Goal: Use online tool/utility: Utilize a website feature to perform a specific function

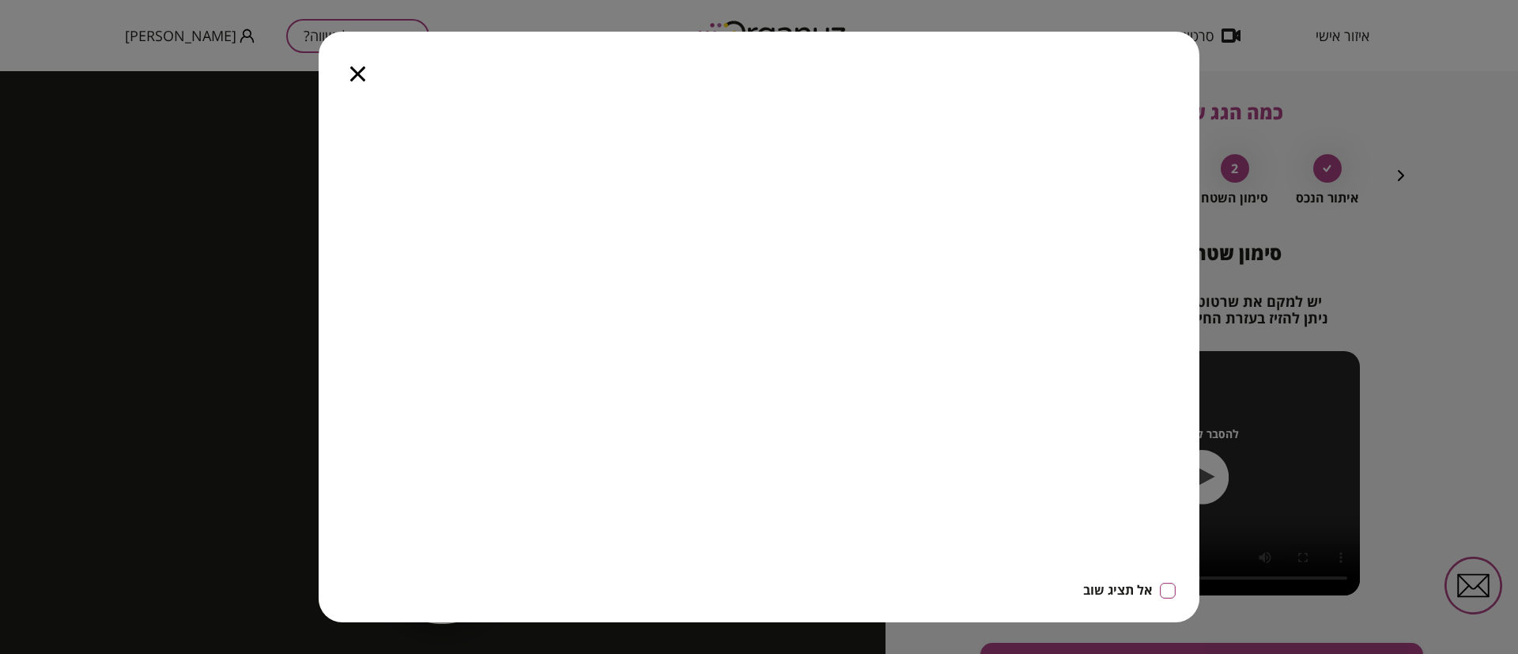
click at [362, 73] on icon "button" at bounding box center [357, 73] width 15 height 15
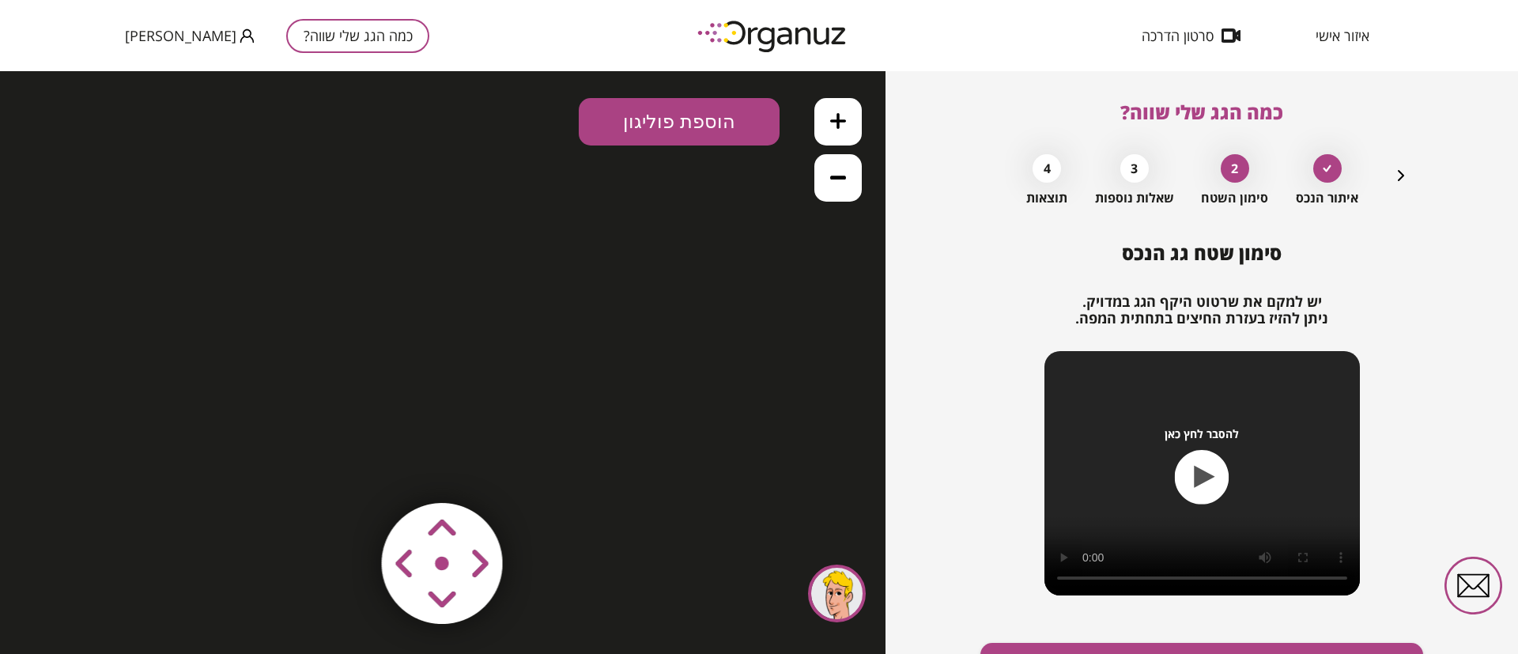
click at [1401, 174] on icon "button" at bounding box center [1401, 175] width 6 height 11
click at [1402, 172] on icon "button" at bounding box center [1400, 175] width 19 height 19
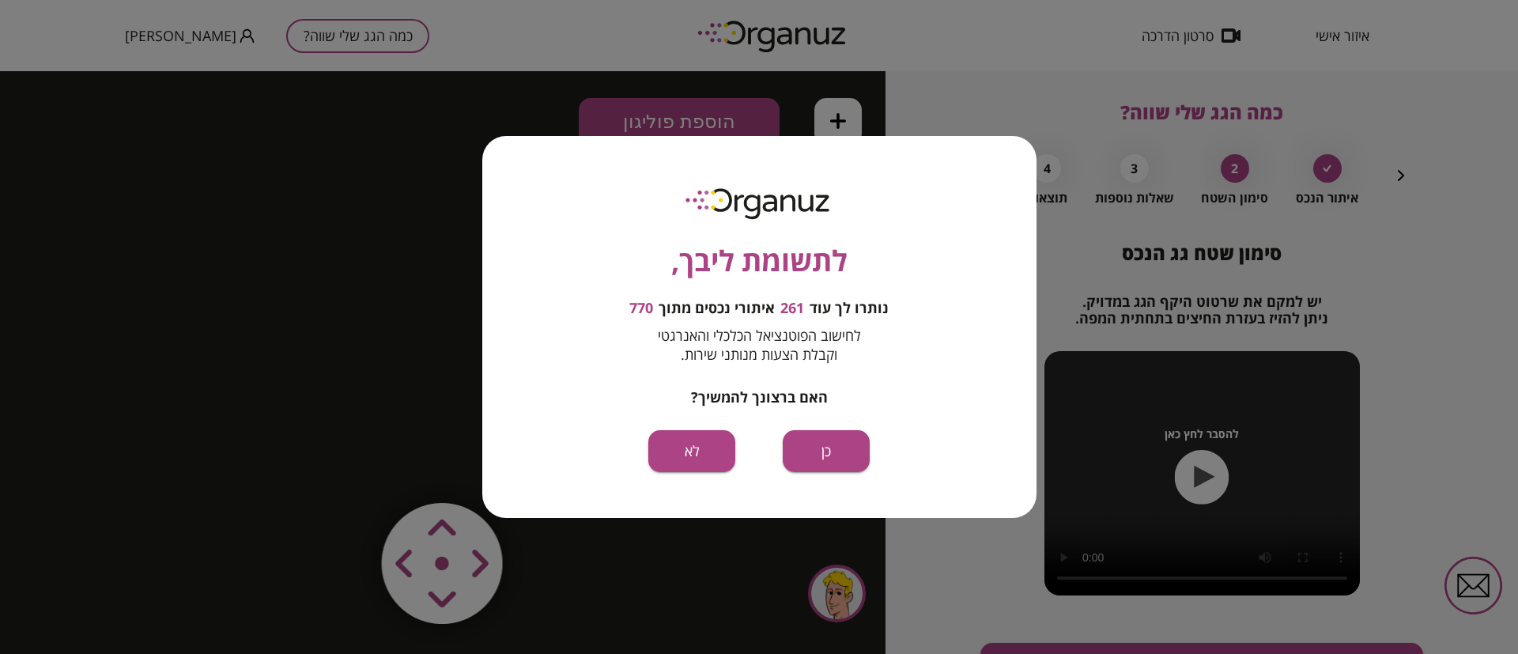
click at [1399, 174] on div "לתשומת ליבך, נותרו לך עוד 261 איתורי נכסים מתוך 770 לחישוב הפוטנציאל הכלכלי והא…" at bounding box center [759, 327] width 1518 height 654
click at [838, 451] on button "כן" at bounding box center [826, 451] width 87 height 42
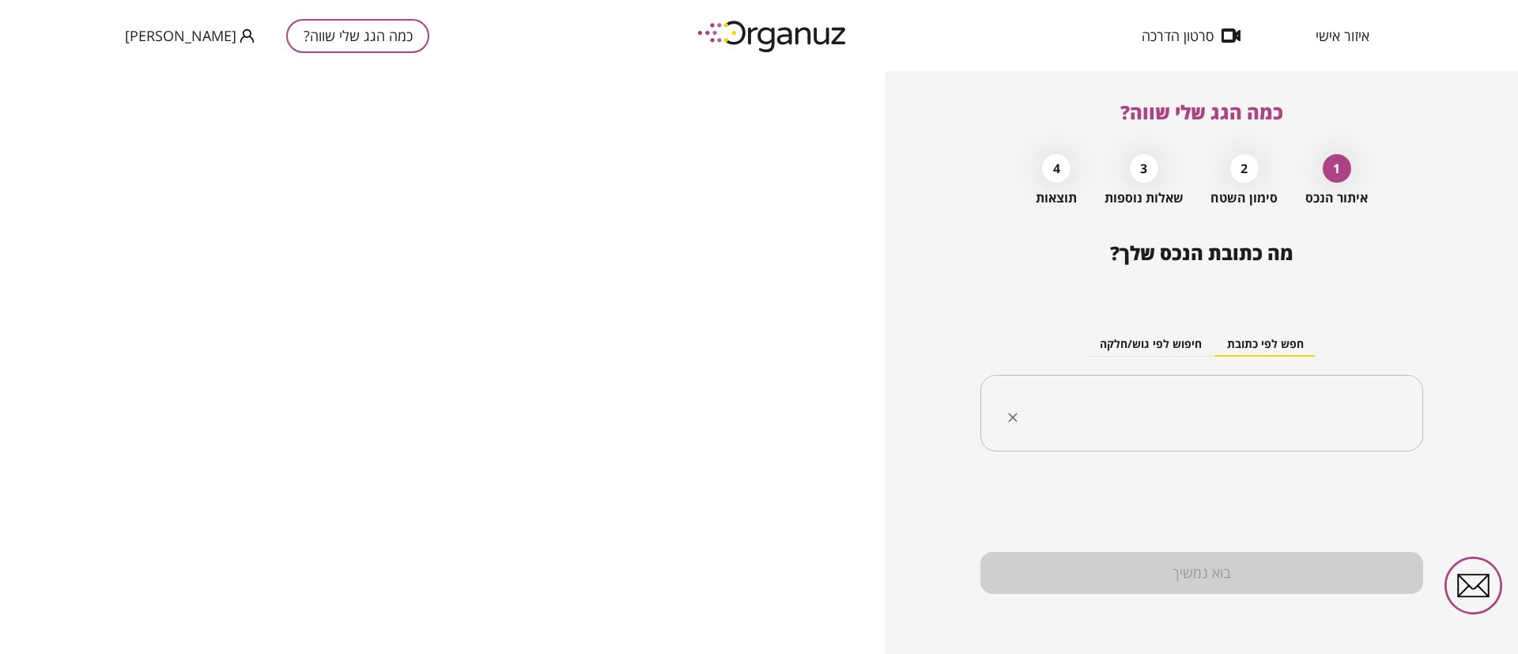
click at [1293, 413] on input "text" at bounding box center [1207, 414] width 393 height 40
paste input "**********"
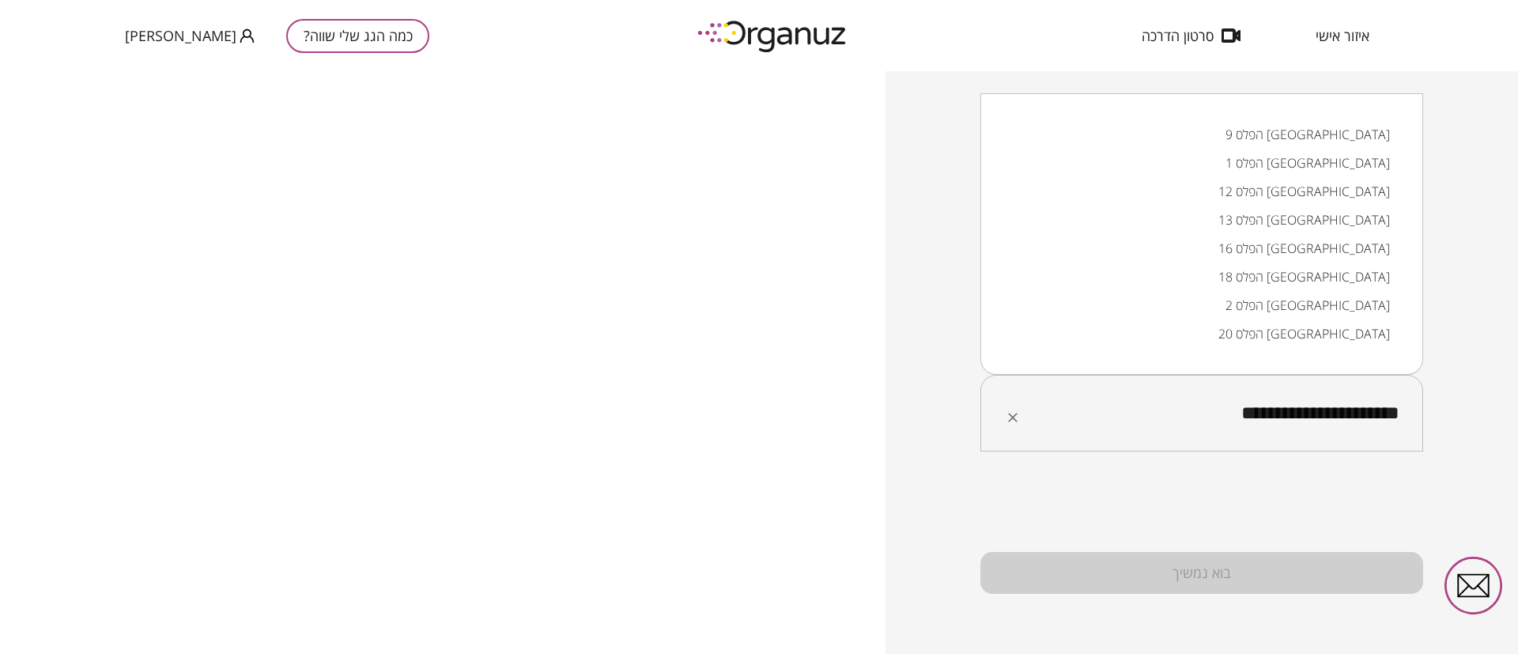
click at [1352, 134] on li "הפלס 9 [GEOGRAPHIC_DATA]" at bounding box center [1202, 134] width 402 height 28
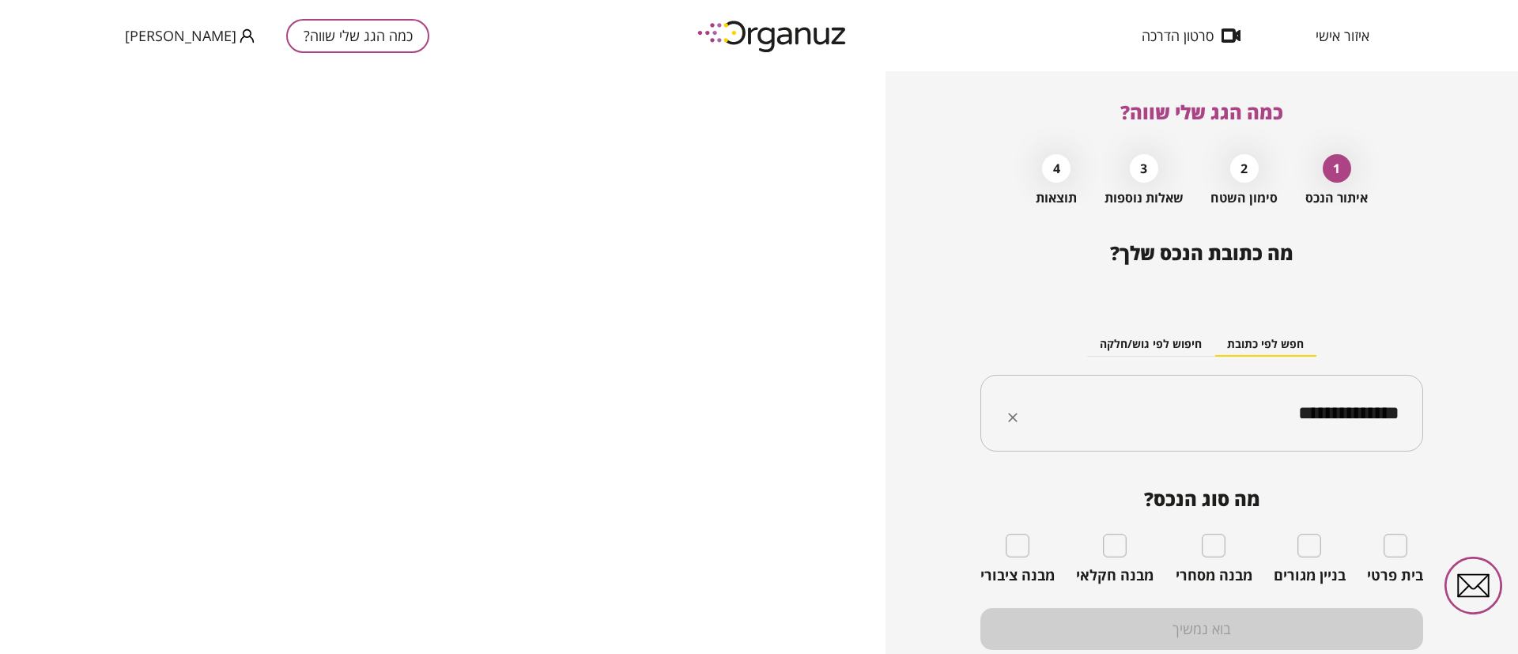
type input "**********"
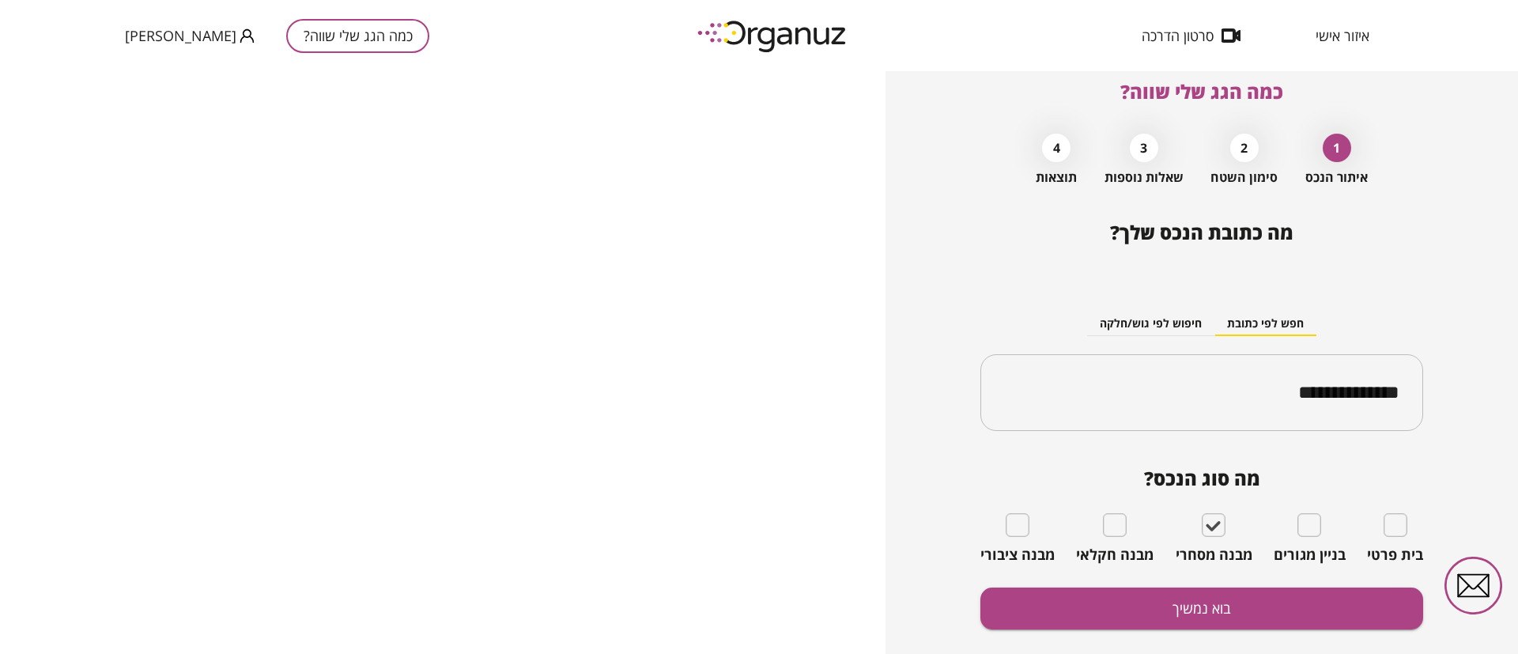
scroll to position [56, 0]
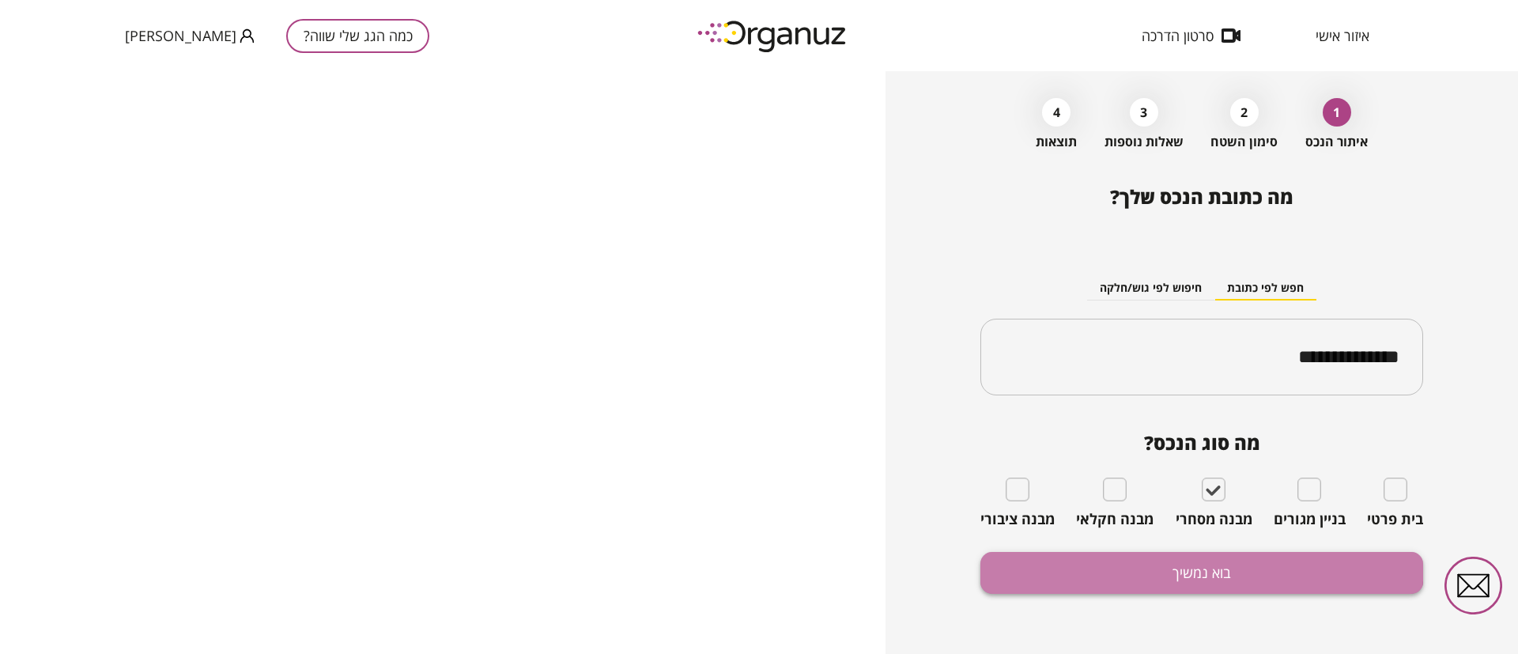
click at [1176, 561] on button "בוא נמשיך" at bounding box center [1201, 573] width 443 height 42
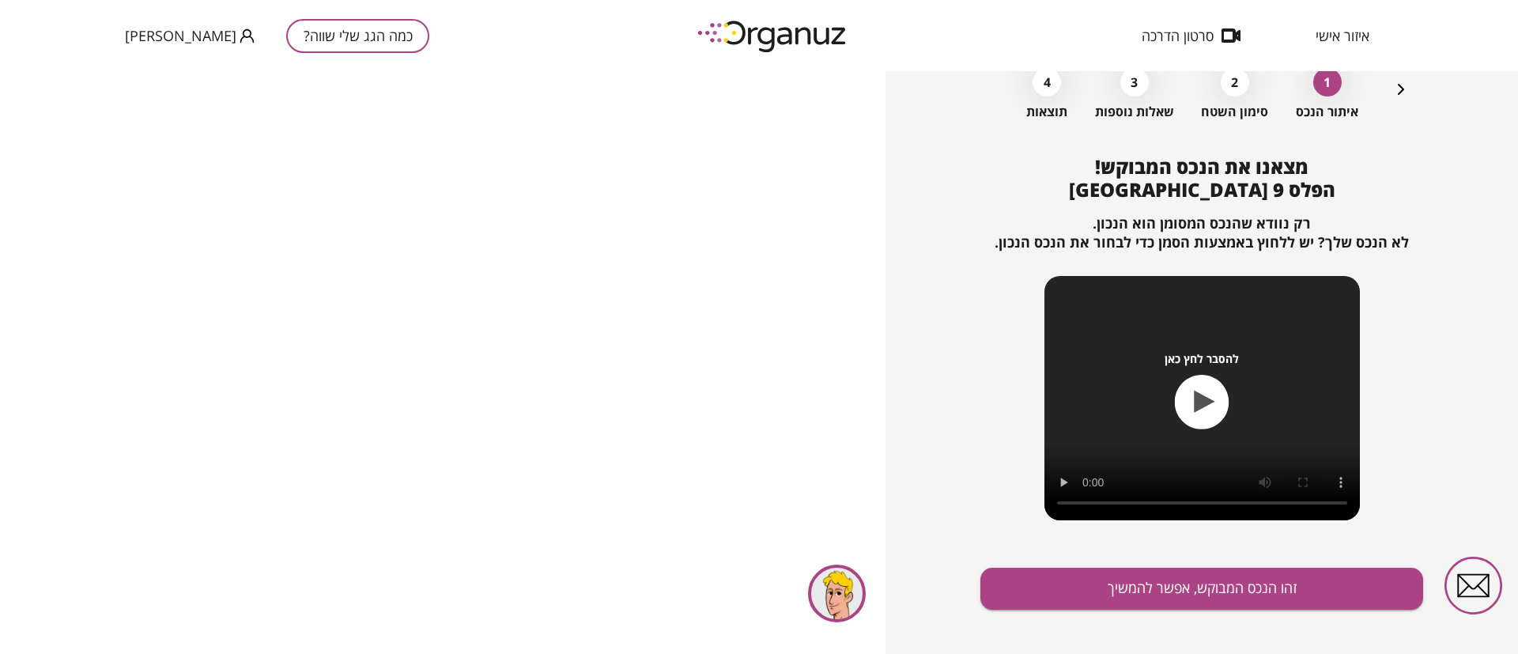
scroll to position [102, 0]
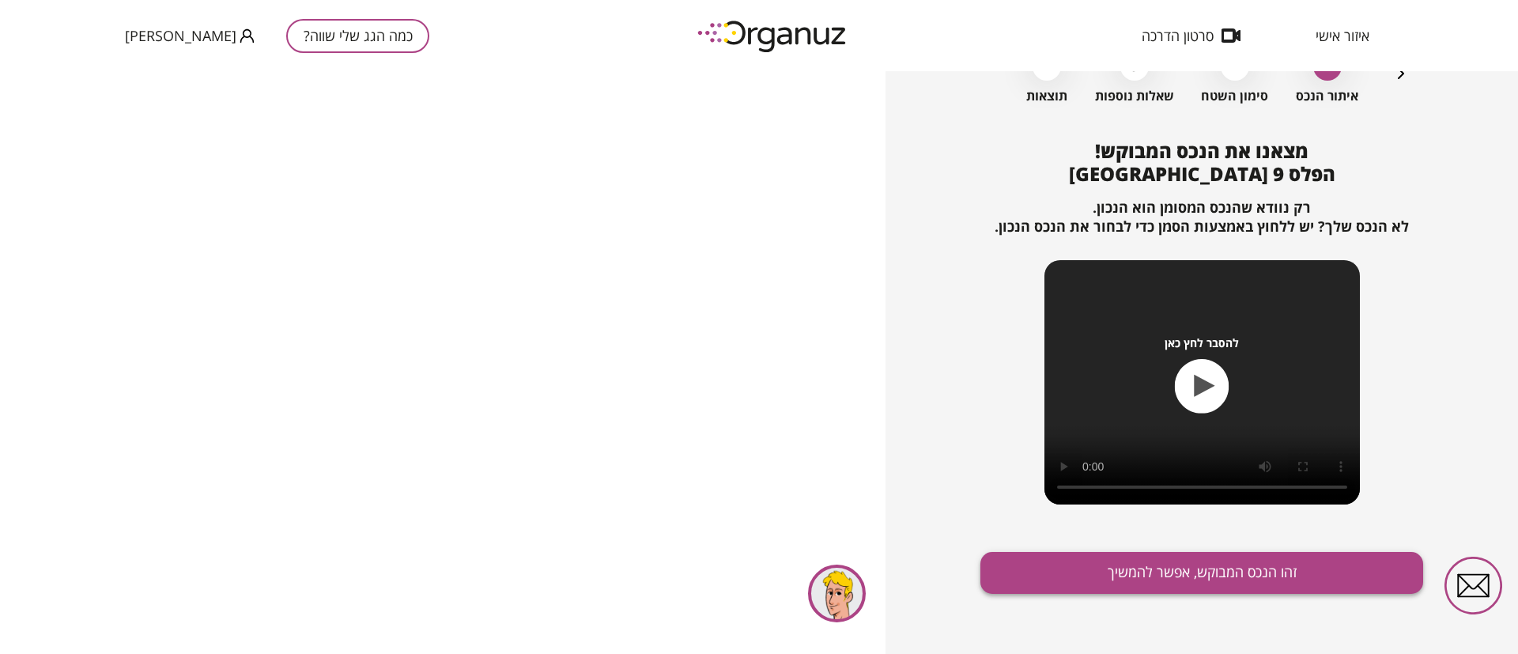
click at [1164, 569] on button "זהו הנכס המבוקש, אפשר להמשיך" at bounding box center [1201, 573] width 443 height 42
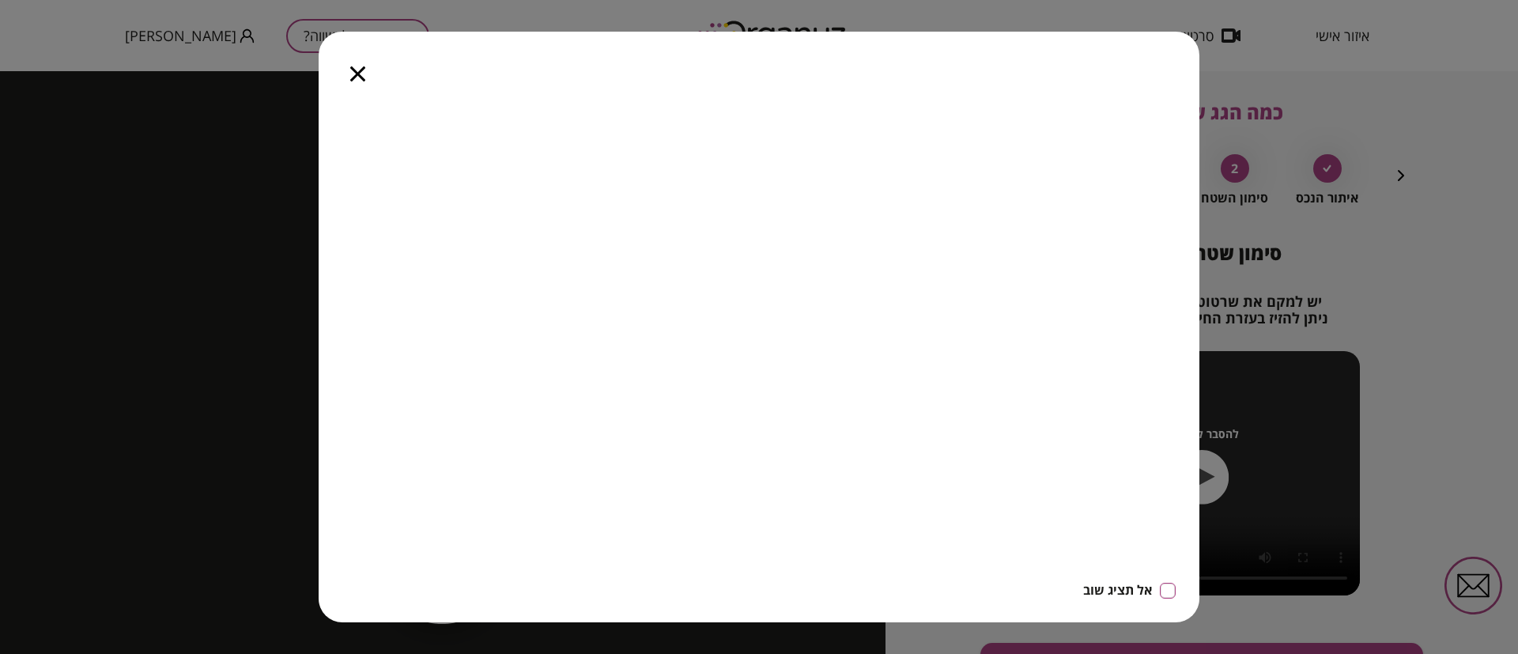
click at [352, 70] on icon "button" at bounding box center [357, 73] width 15 height 15
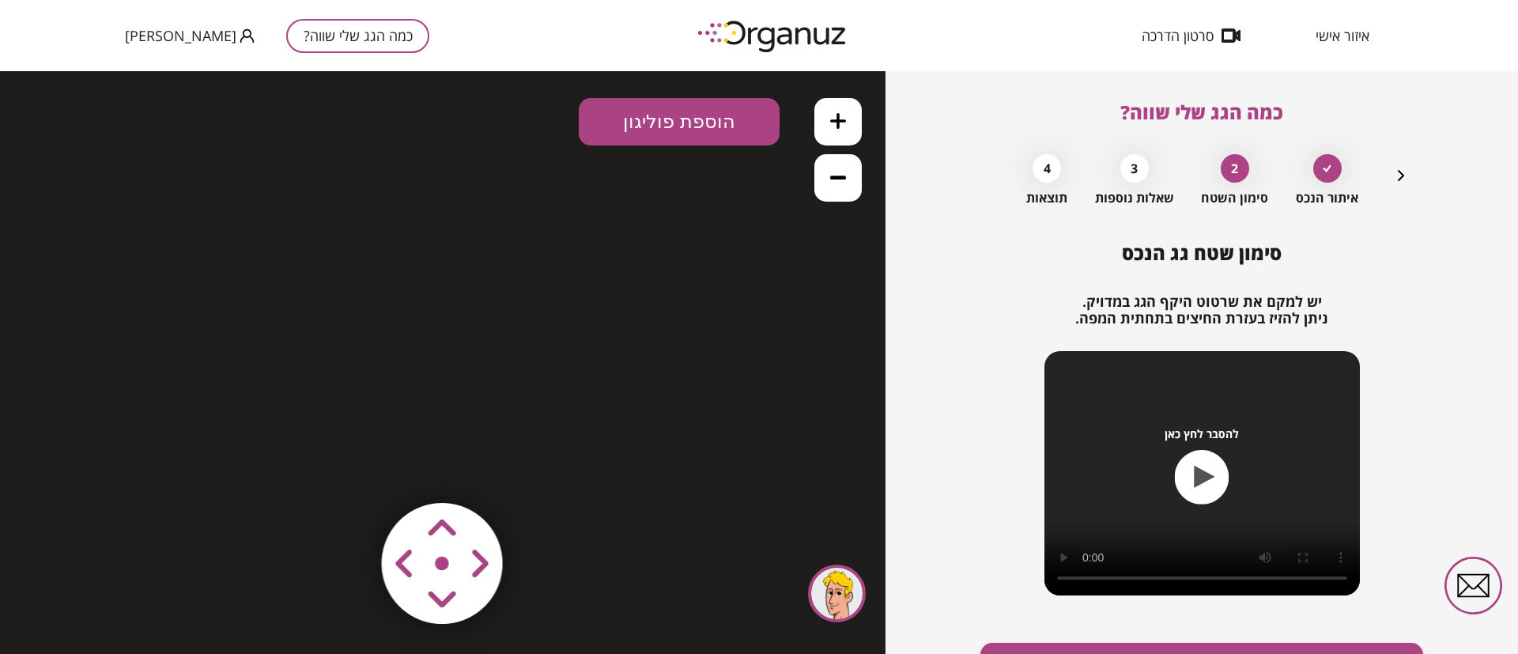
click at [1401, 170] on icon "button" at bounding box center [1400, 175] width 19 height 19
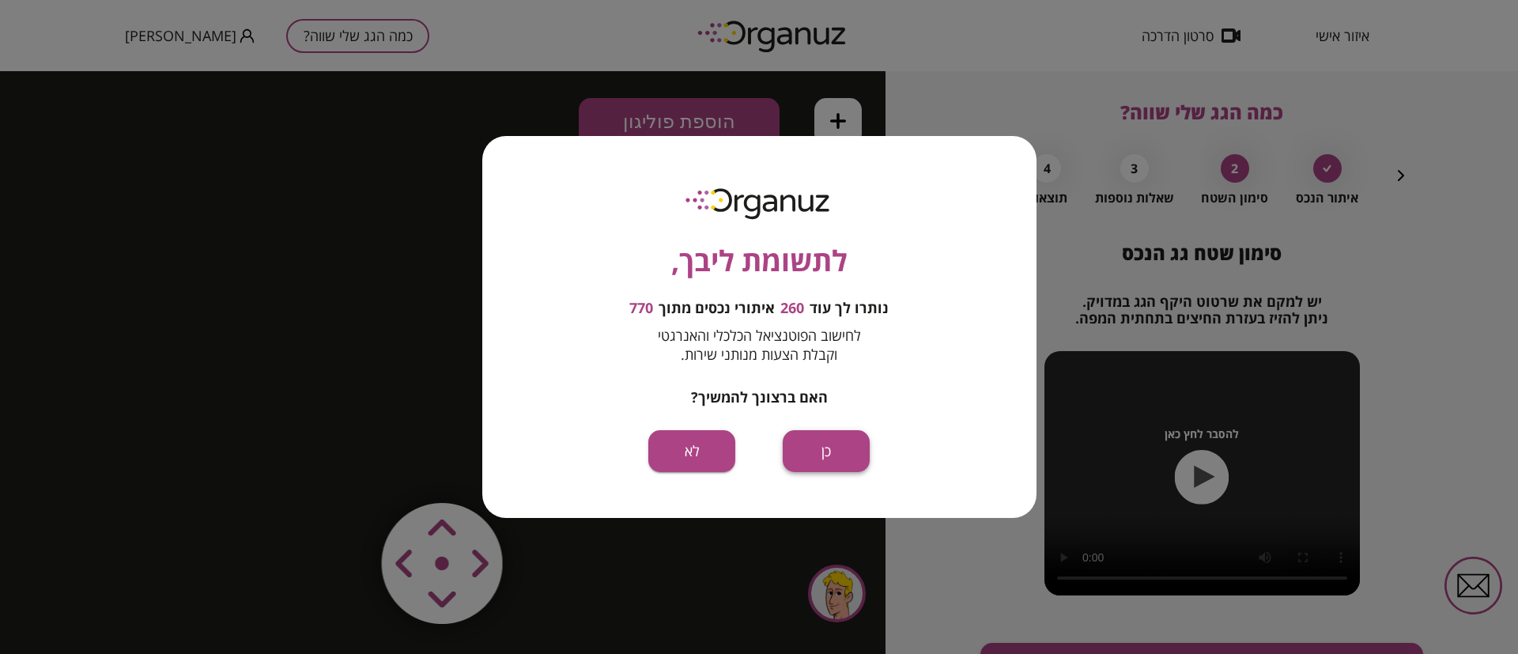
click at [836, 457] on button "כן" at bounding box center [826, 451] width 87 height 42
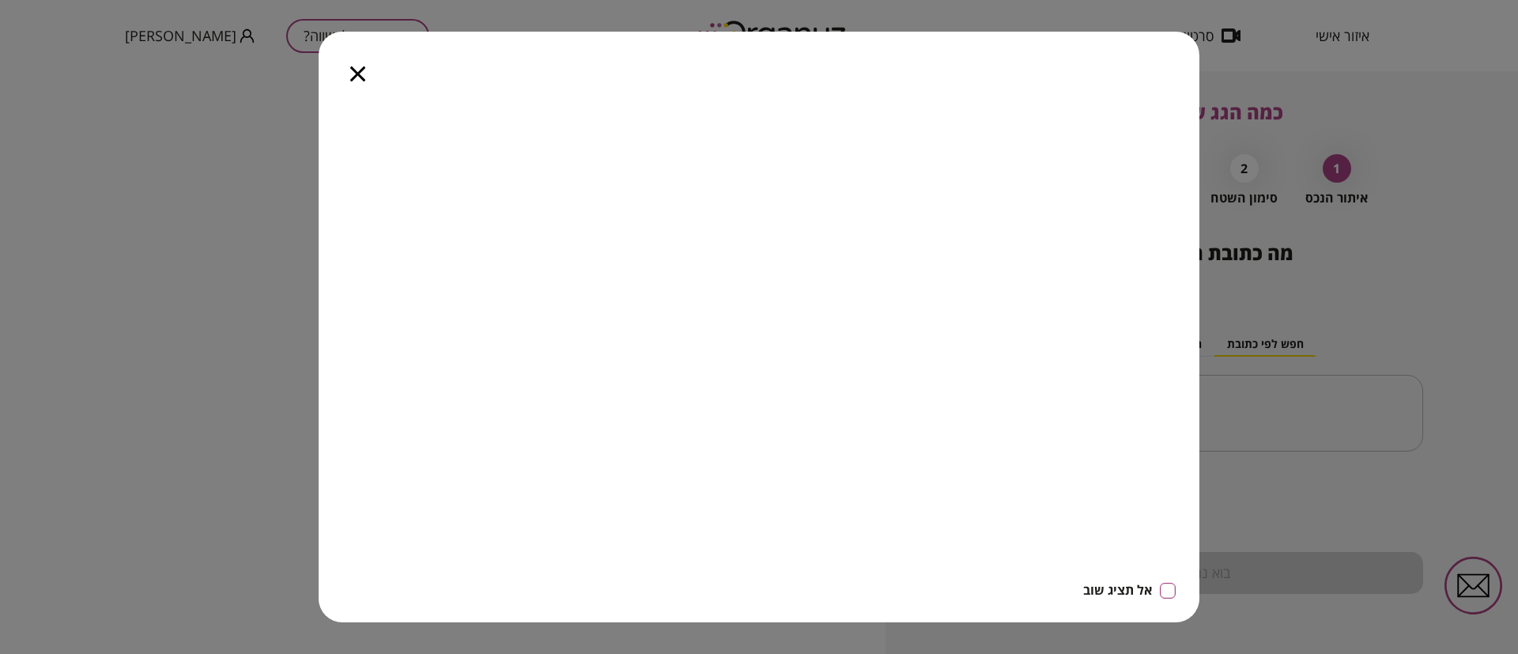
click at [353, 74] on icon "button" at bounding box center [357, 73] width 15 height 15
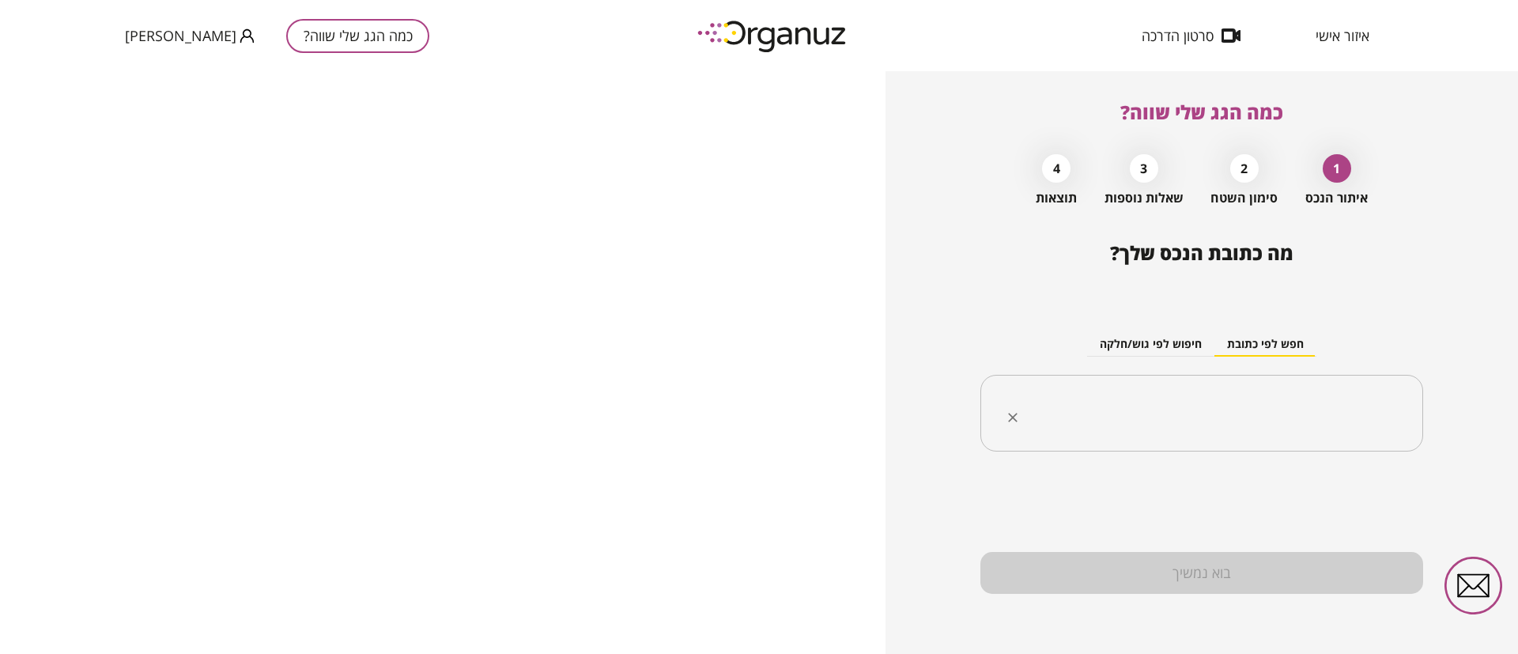
click at [1074, 400] on input "text" at bounding box center [1207, 414] width 393 height 40
paste input "**********"
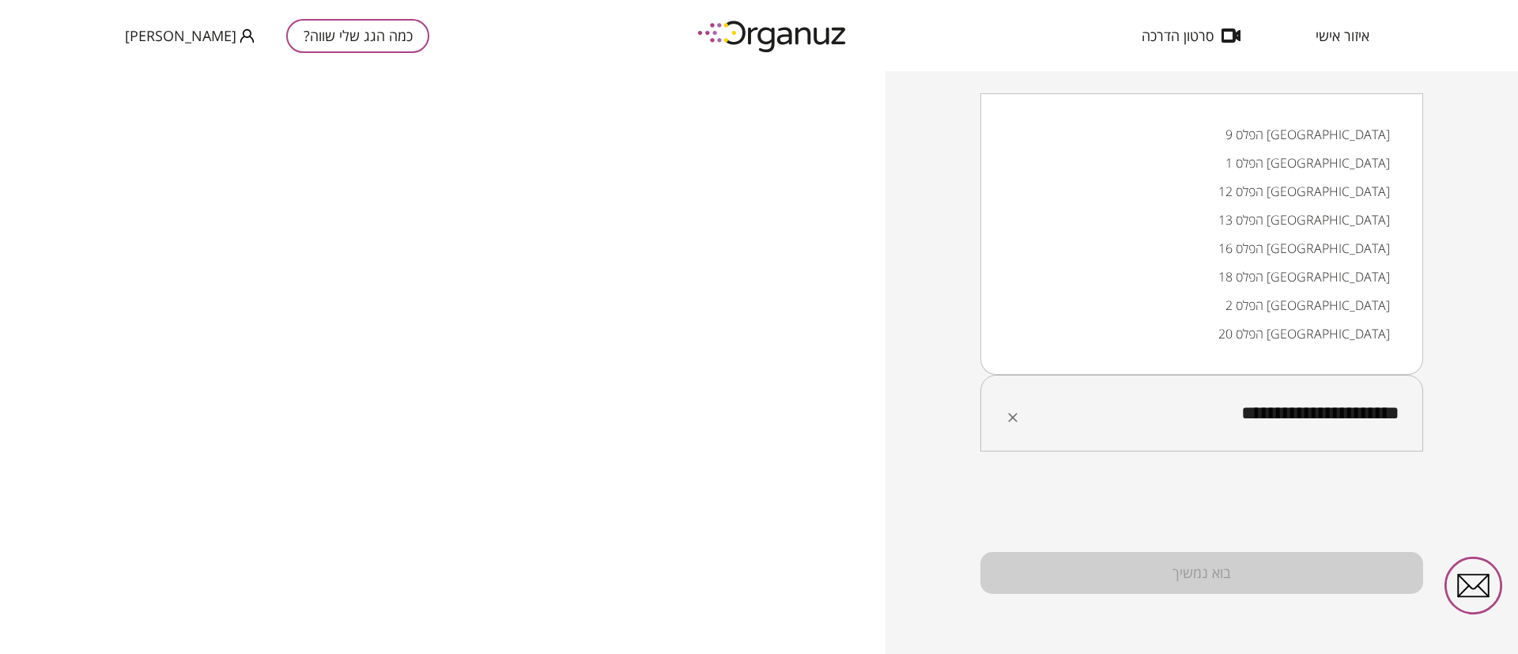
click at [1353, 136] on li "הפלס 9 [GEOGRAPHIC_DATA]" at bounding box center [1202, 134] width 402 height 28
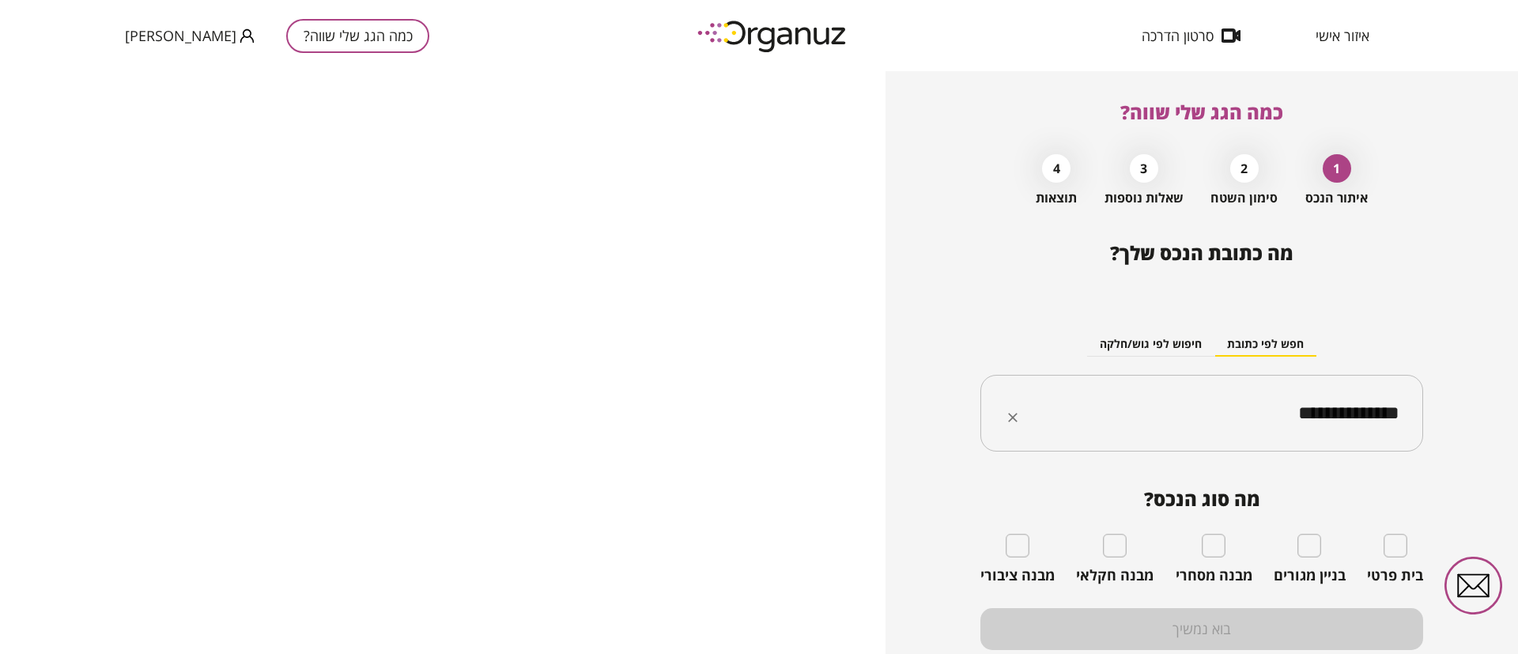
type input "**********"
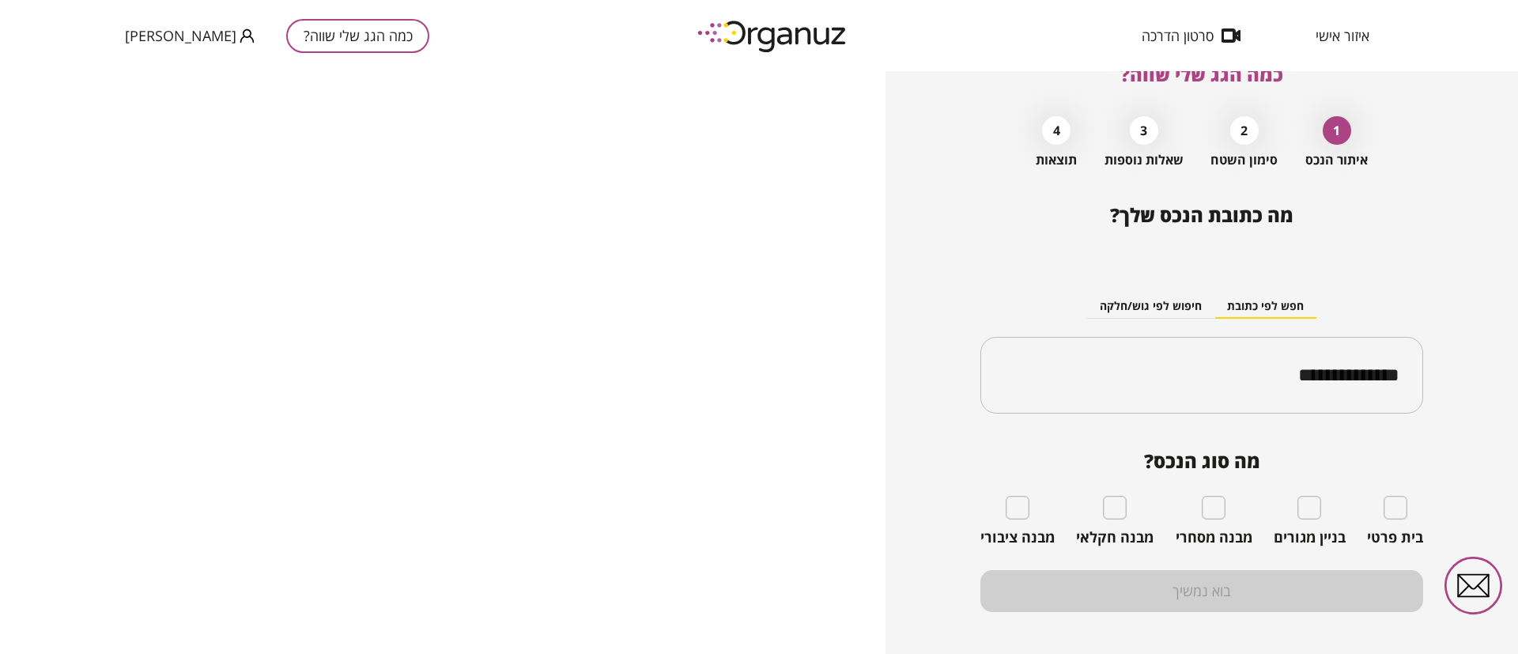
scroll to position [56, 0]
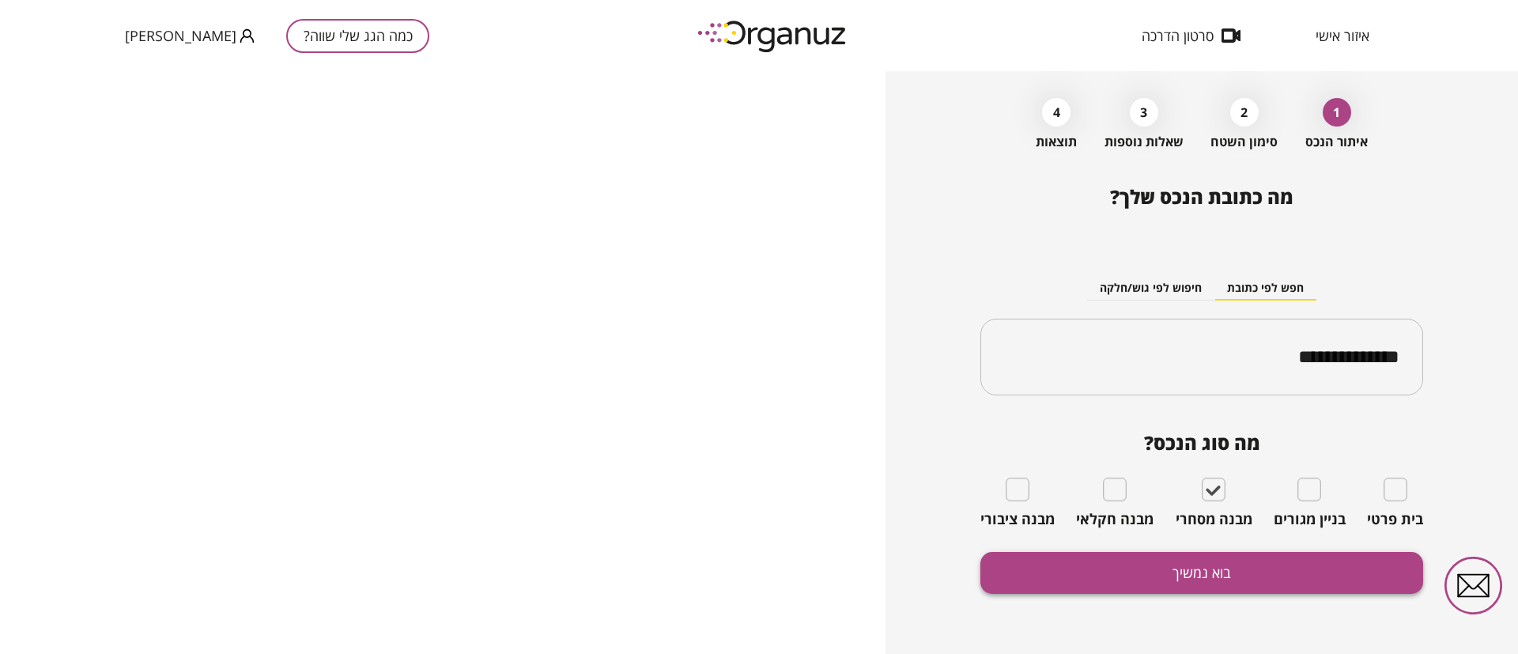
click at [1208, 558] on button "בוא נמשיך" at bounding box center [1201, 573] width 443 height 42
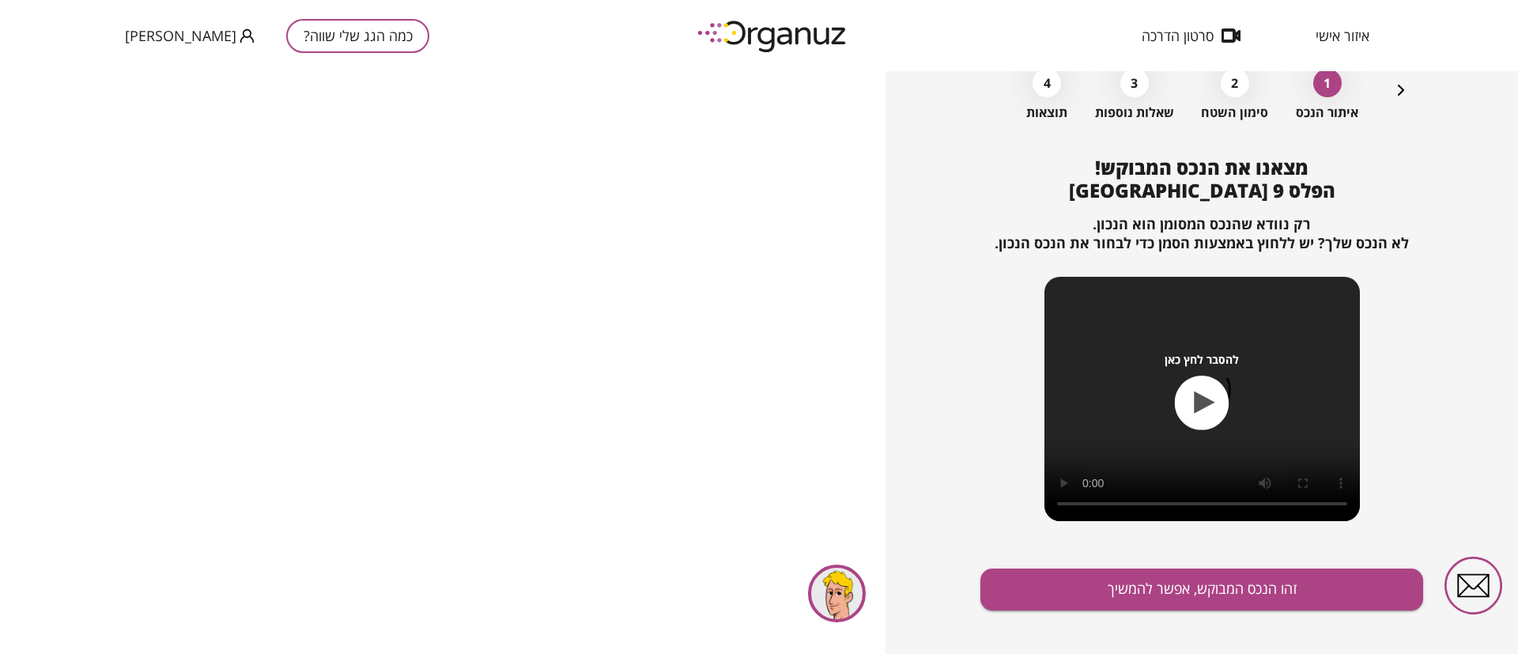
scroll to position [102, 0]
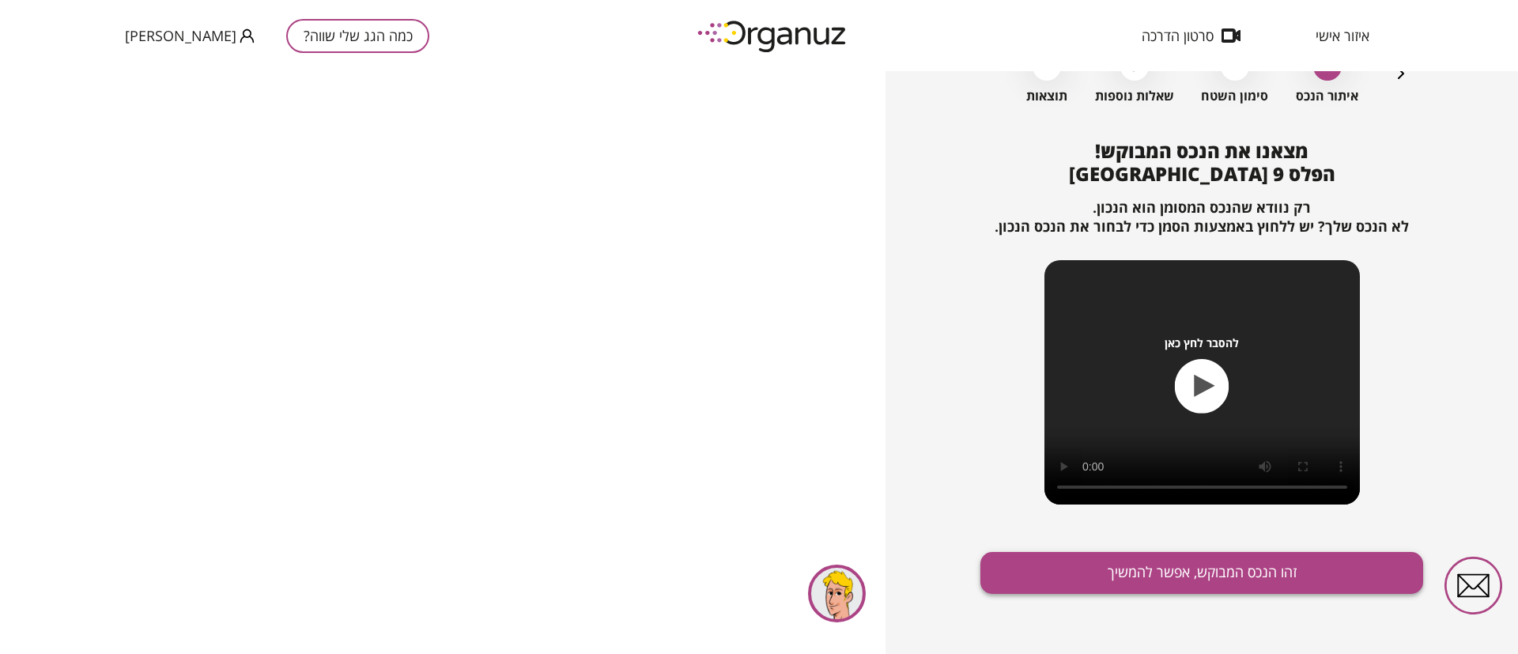
click at [1156, 570] on button "זהו הנכס המבוקש, אפשר להמשיך" at bounding box center [1201, 573] width 443 height 42
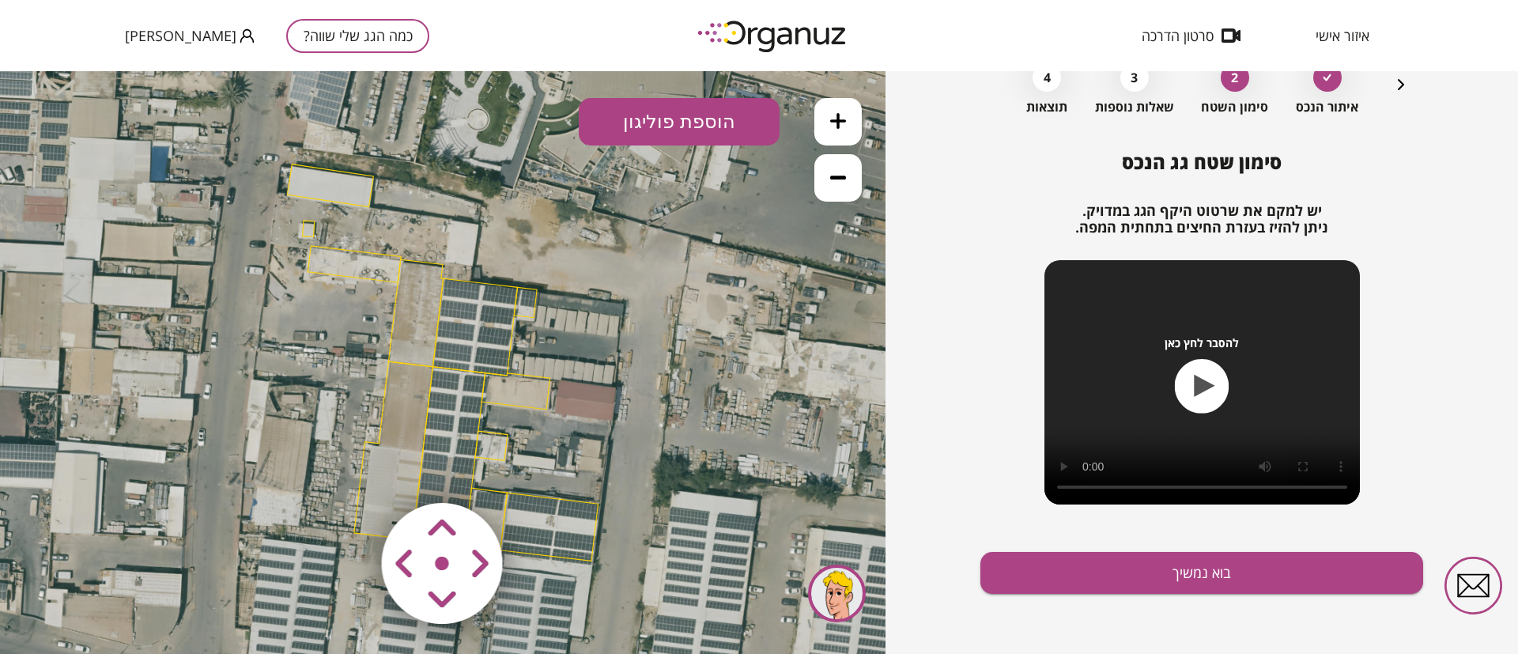
click at [378, 236] on icon at bounding box center [443, 361] width 1200 height 1200
click at [364, 270] on polygon at bounding box center [354, 264] width 93 height 36
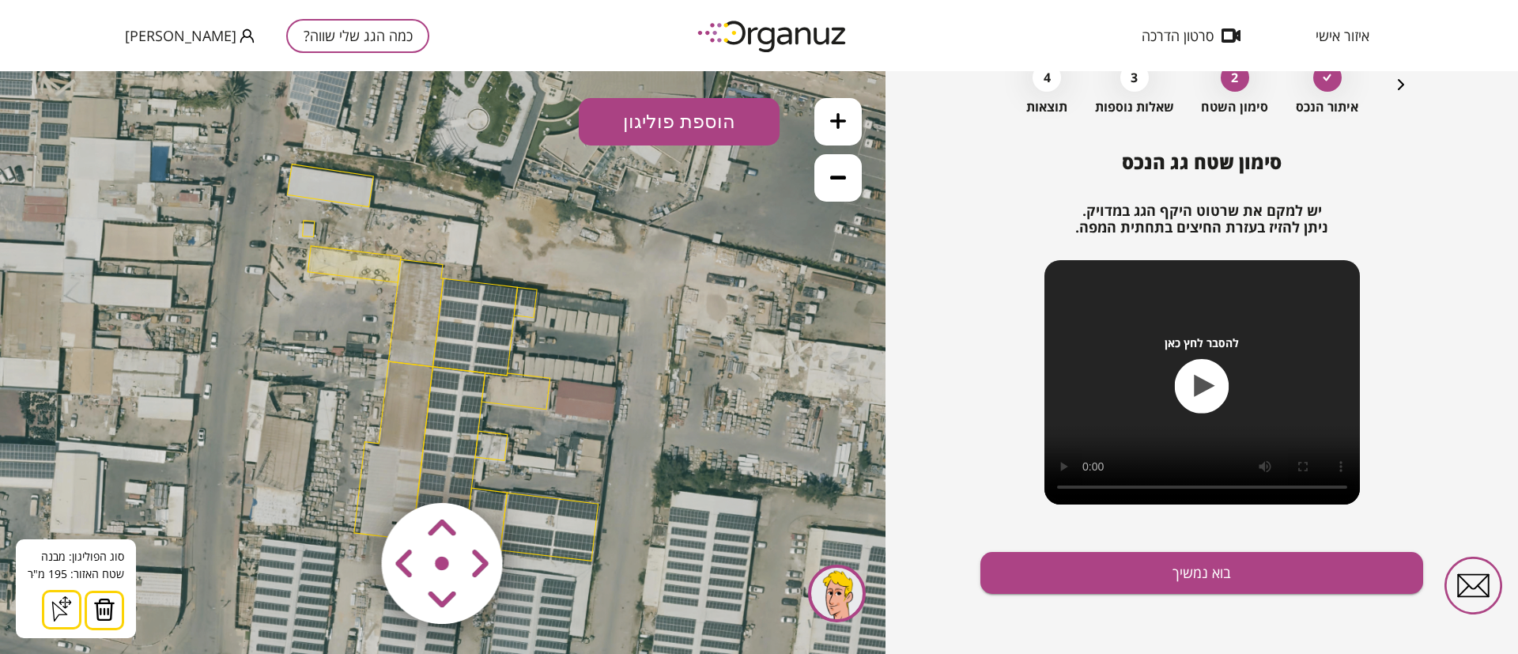
click at [99, 612] on img at bounding box center [104, 610] width 22 height 24
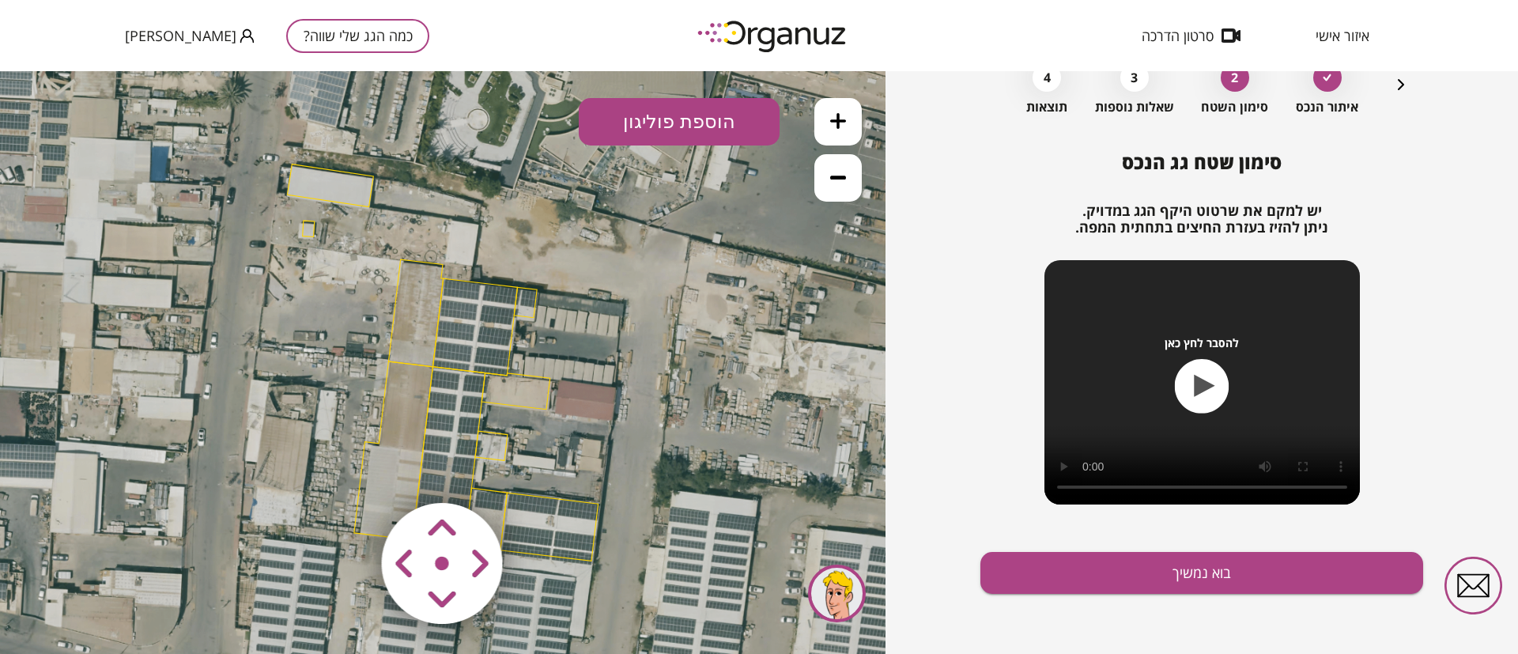
click at [422, 295] on polygon at bounding box center [415, 313] width 55 height 108
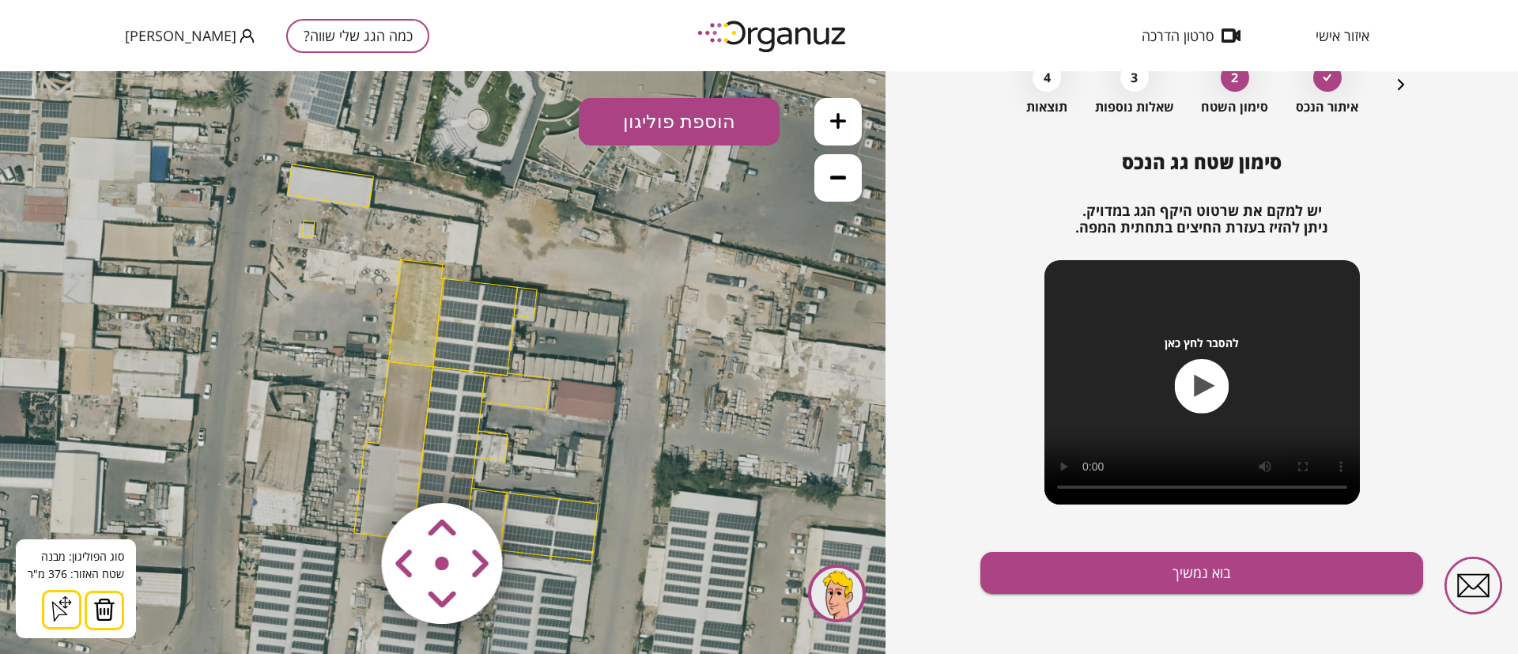
click at [101, 610] on img at bounding box center [104, 610] width 22 height 24
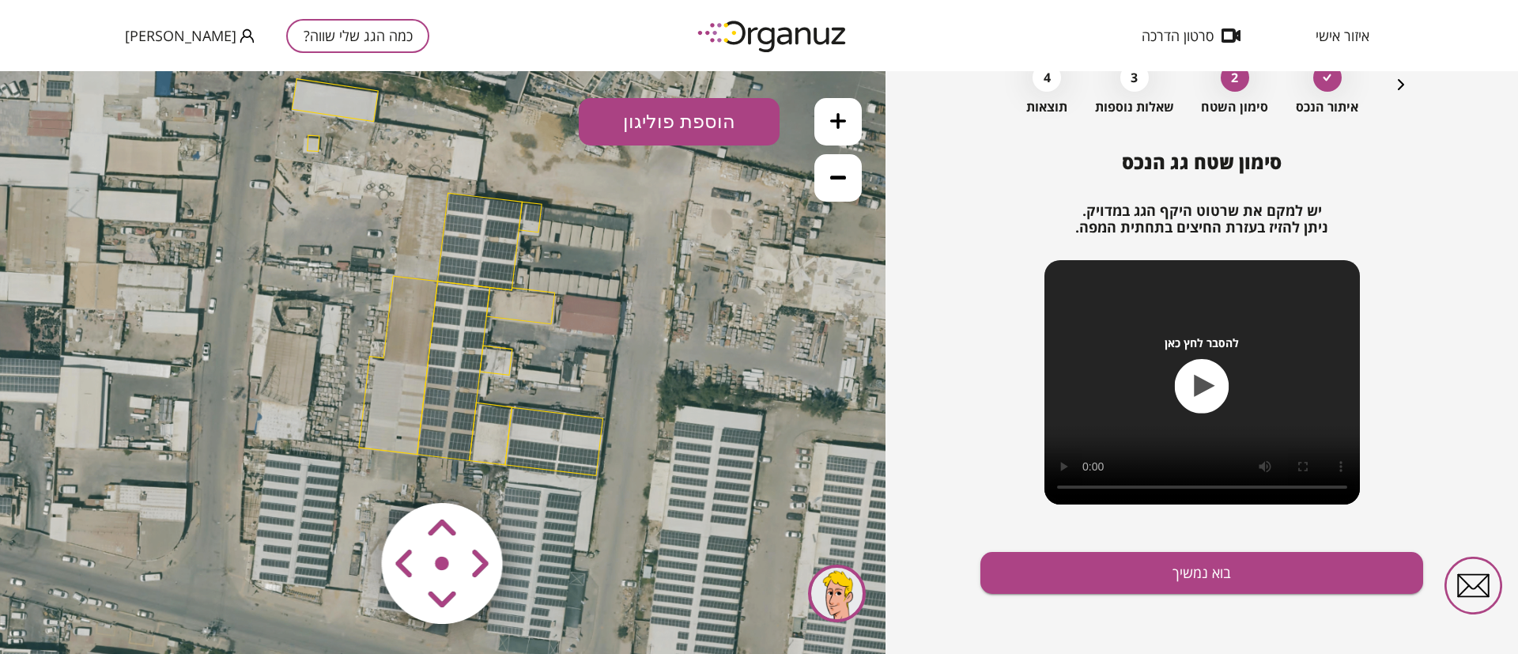
drag, startPoint x: 285, startPoint y: 412, endPoint x: 291, endPoint y: 328, distance: 84.0
click at [291, 328] on icon at bounding box center [447, 276] width 1200 height 1200
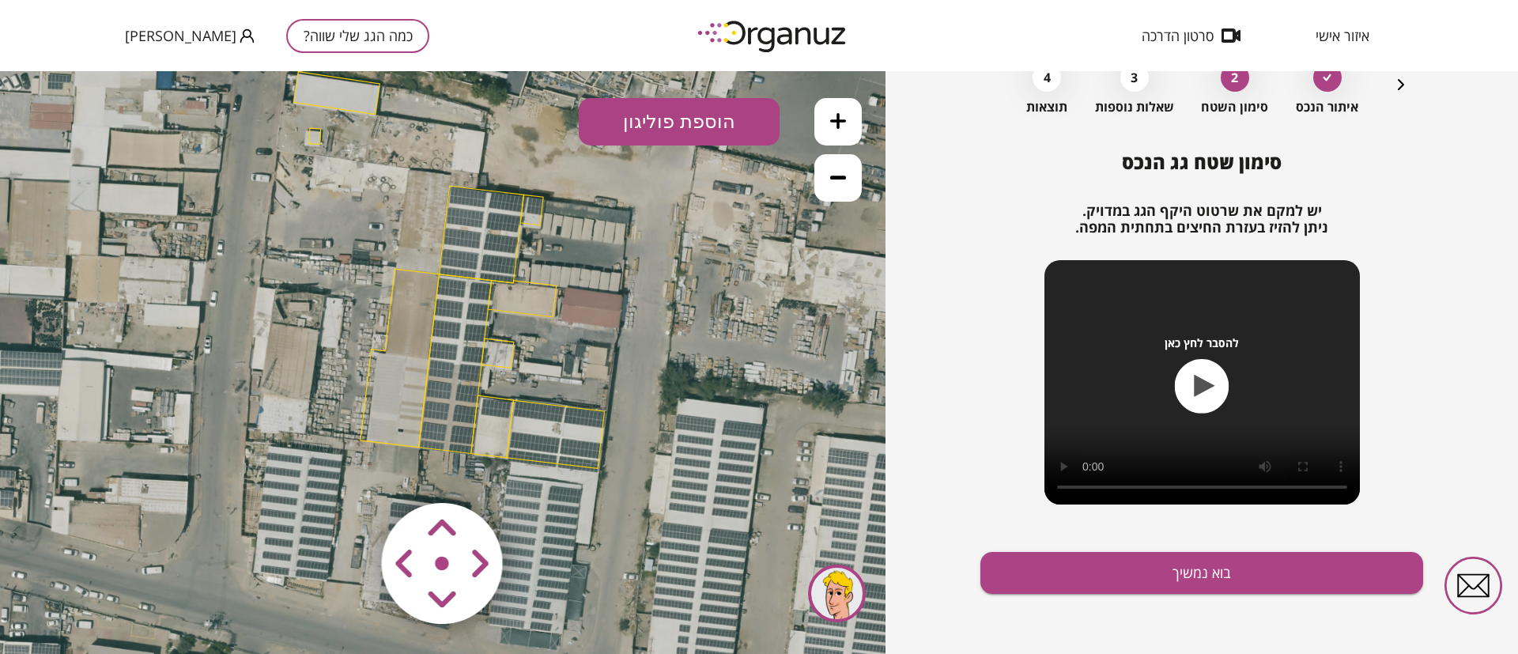
click at [488, 257] on polygon at bounding box center [481, 234] width 85 height 97
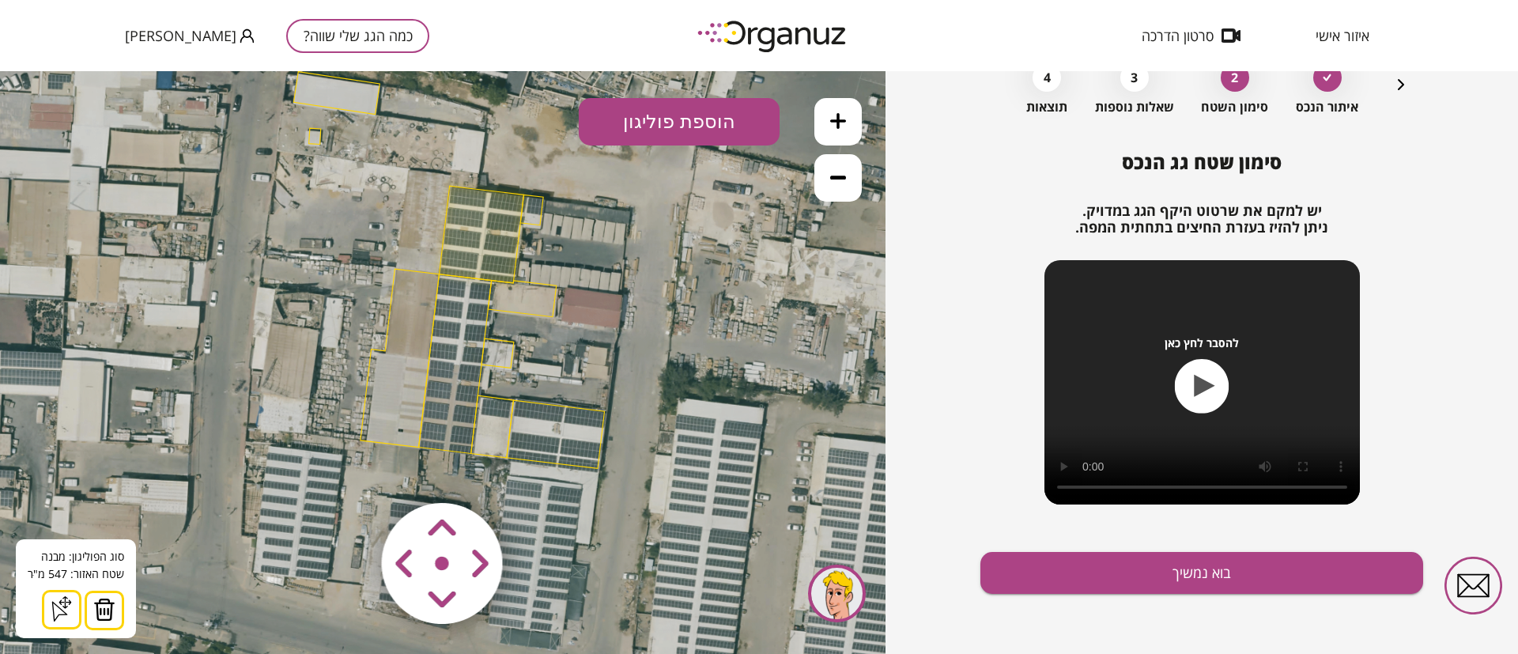
click at [102, 606] on img at bounding box center [104, 610] width 22 height 24
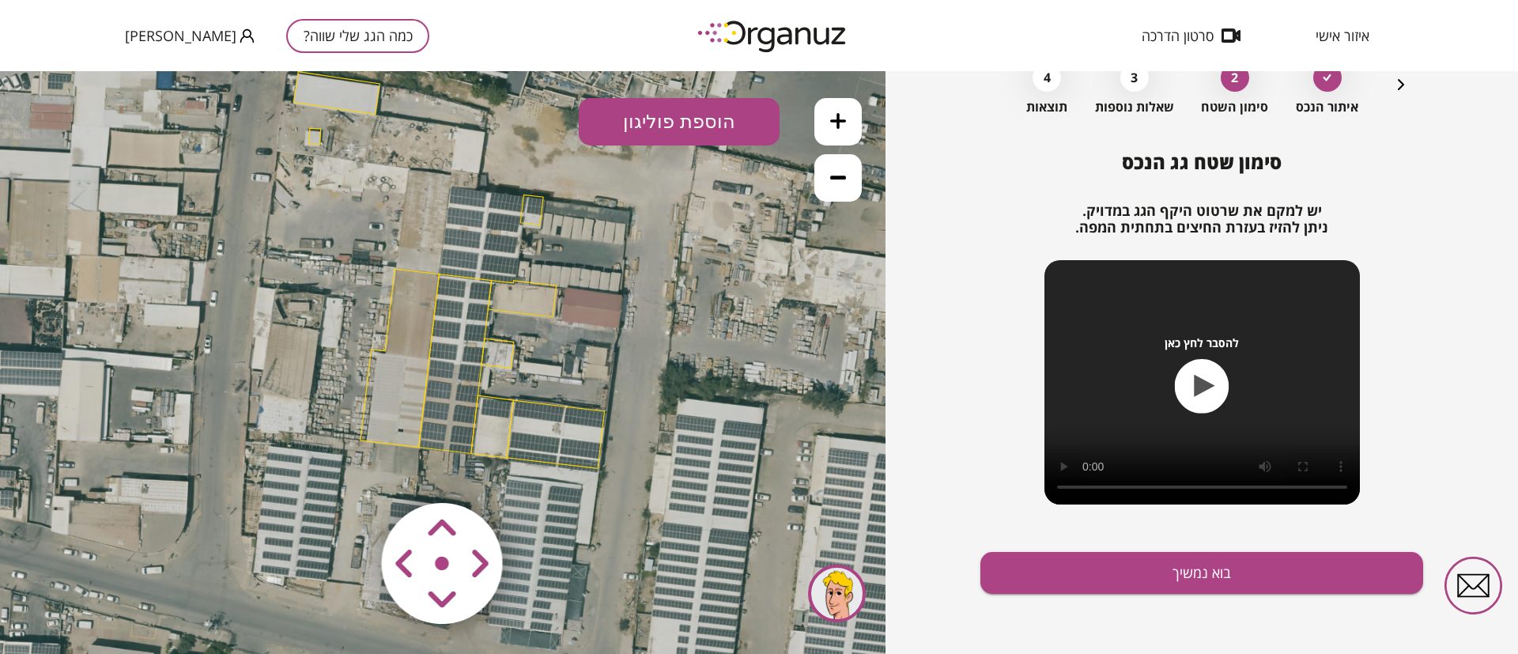
click at [417, 303] on polygon at bounding box center [399, 358] width 79 height 179
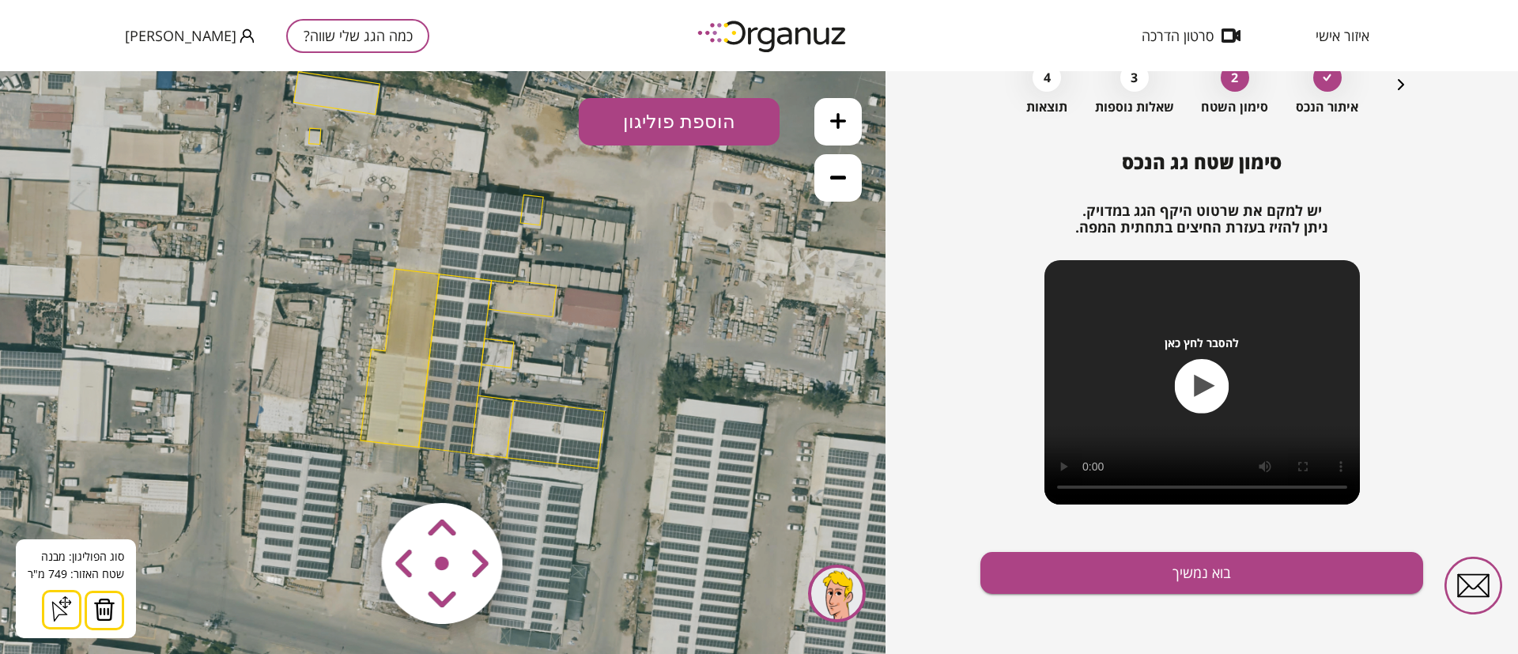
click at [99, 618] on img at bounding box center [104, 610] width 22 height 24
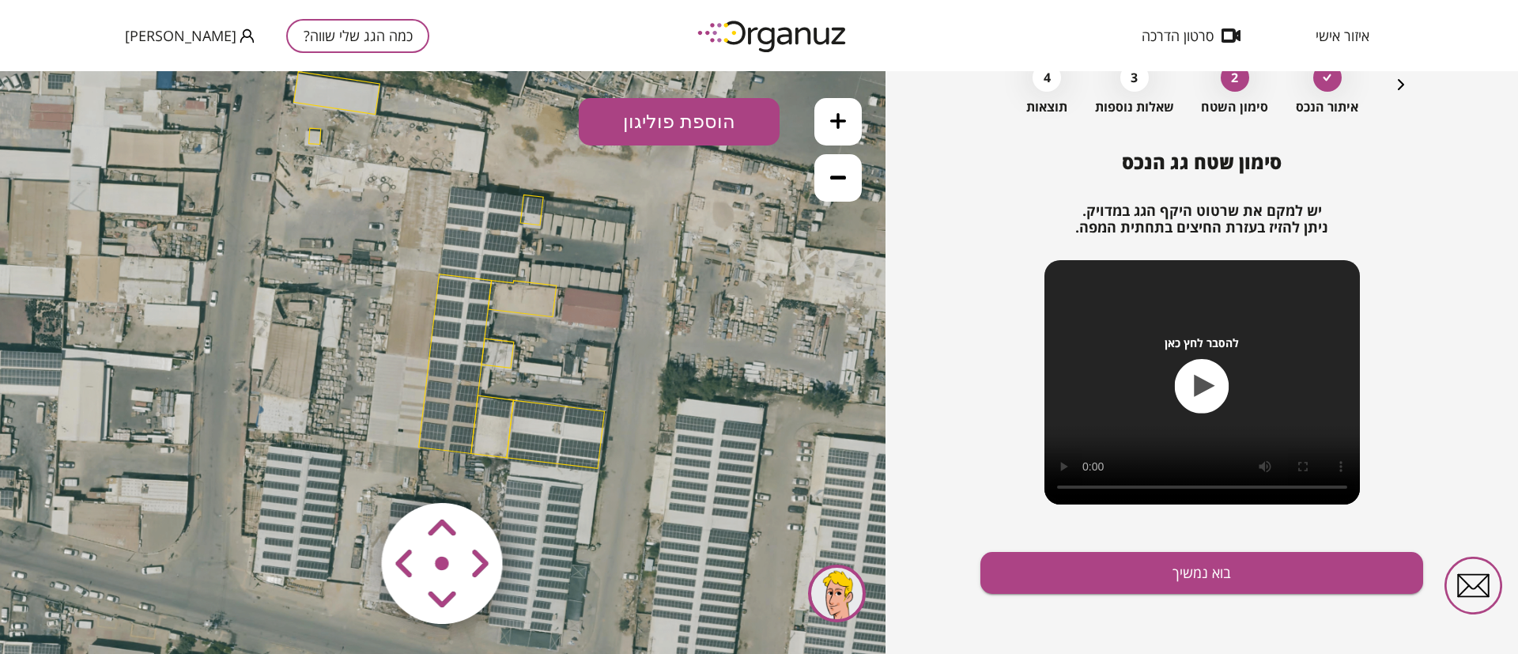
click at [466, 298] on polygon at bounding box center [455, 363] width 73 height 179
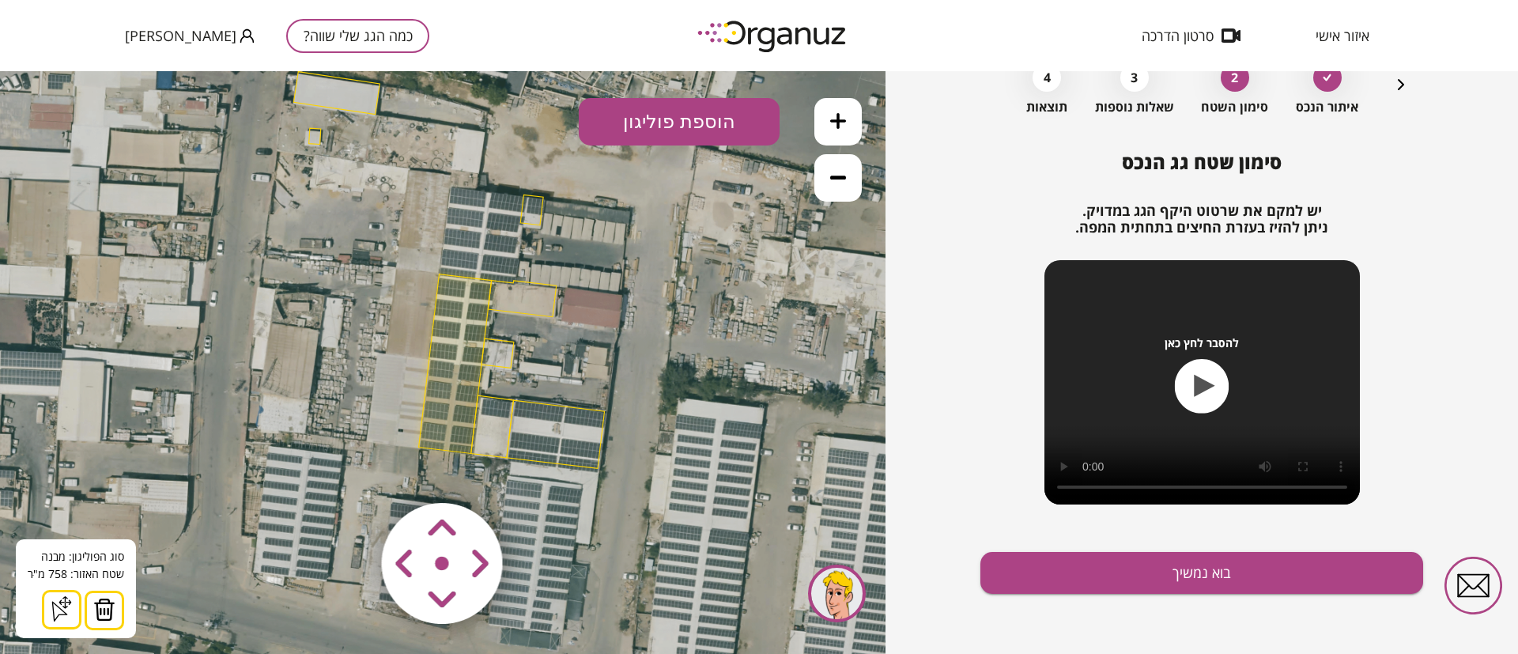
click at [100, 611] on img at bounding box center [104, 610] width 22 height 24
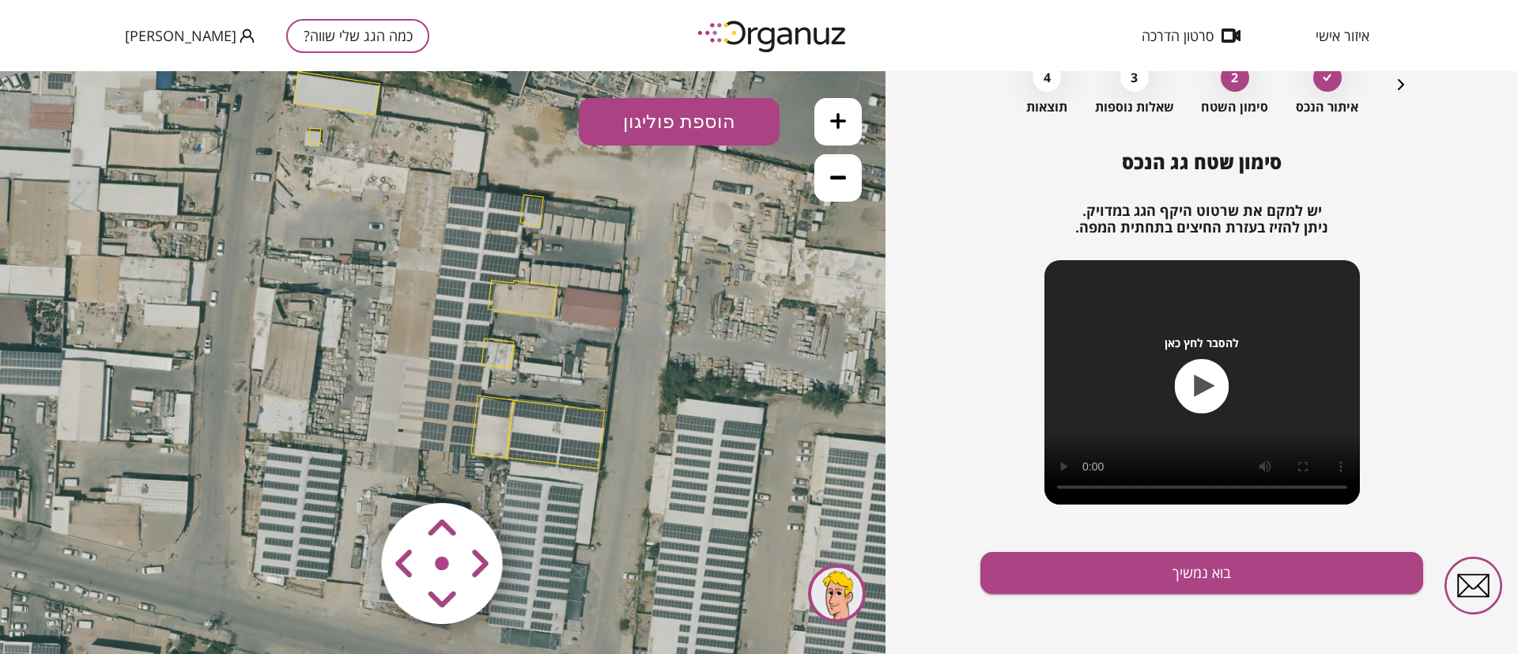
click at [510, 305] on polygon at bounding box center [522, 299] width 68 height 36
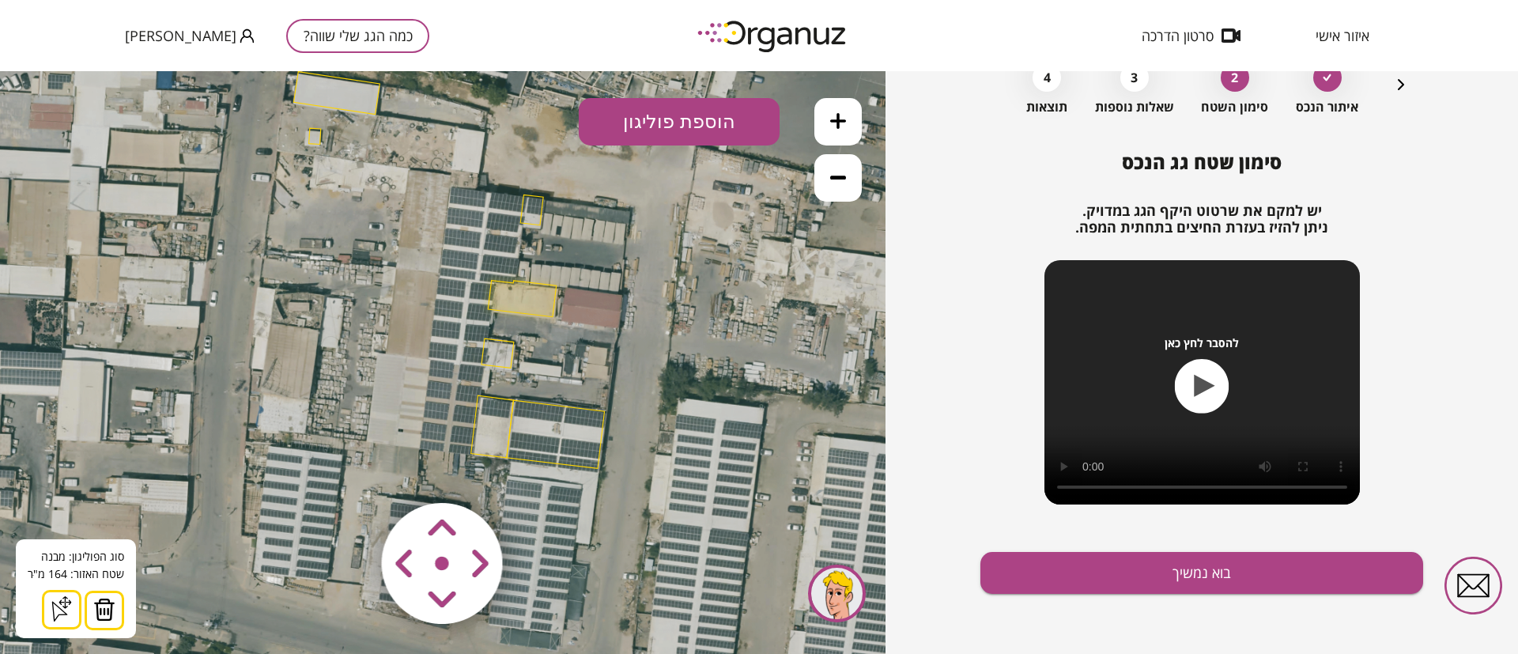
click at [104, 605] on img at bounding box center [104, 610] width 22 height 24
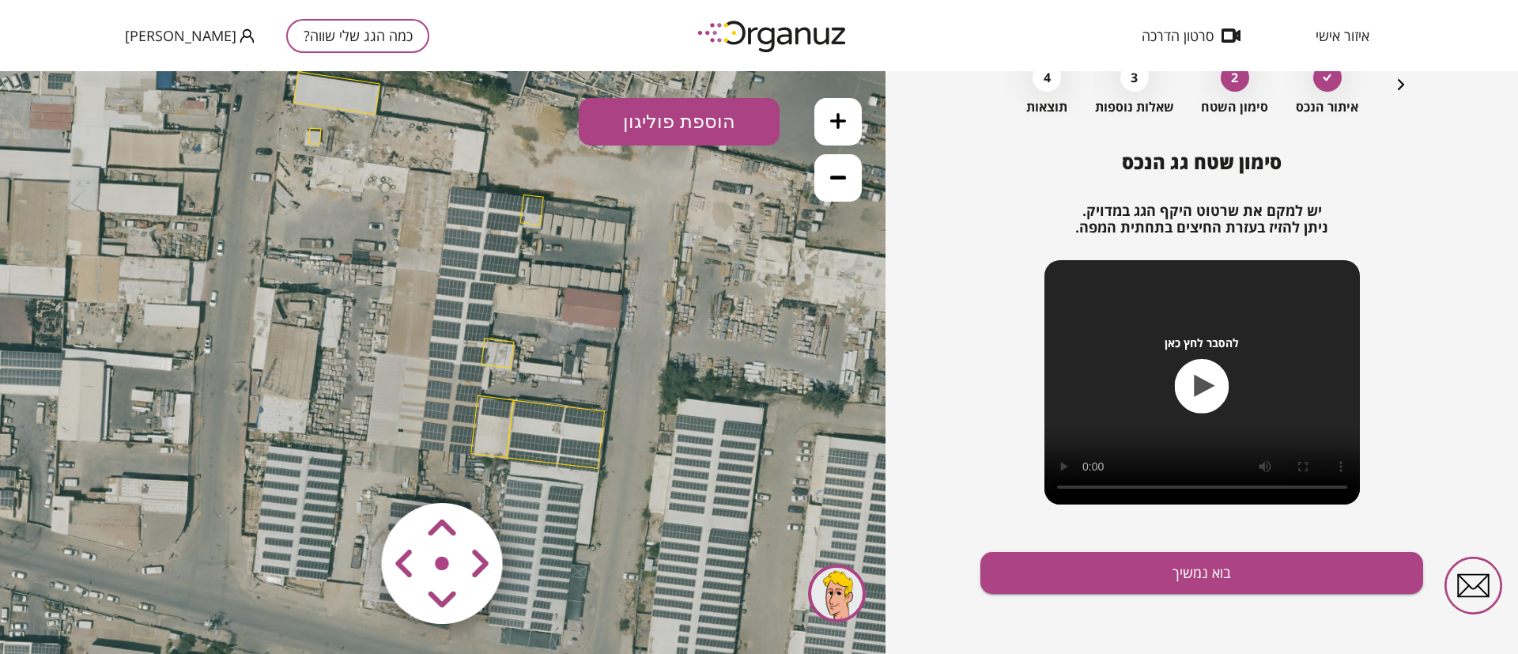
click at [537, 208] on polygon at bounding box center [531, 209] width 23 height 30
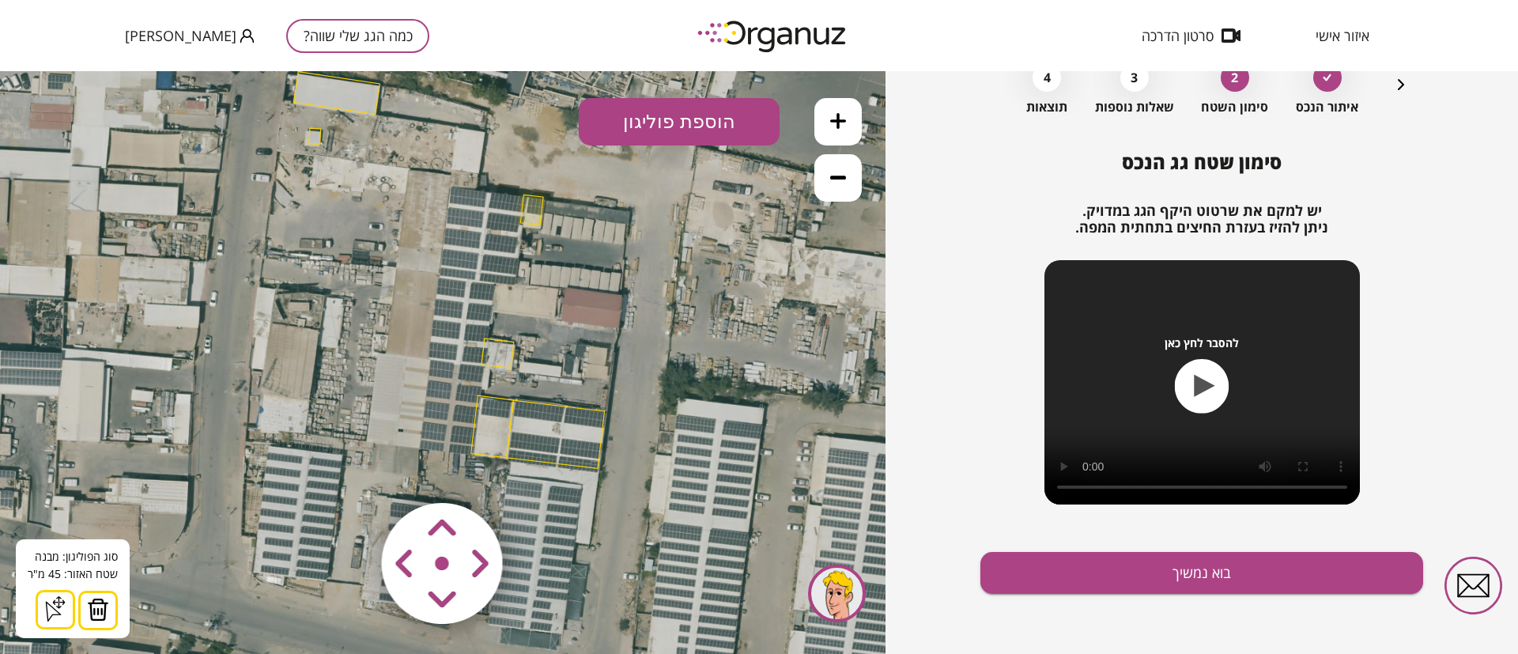
click at [104, 606] on img at bounding box center [98, 610] width 22 height 24
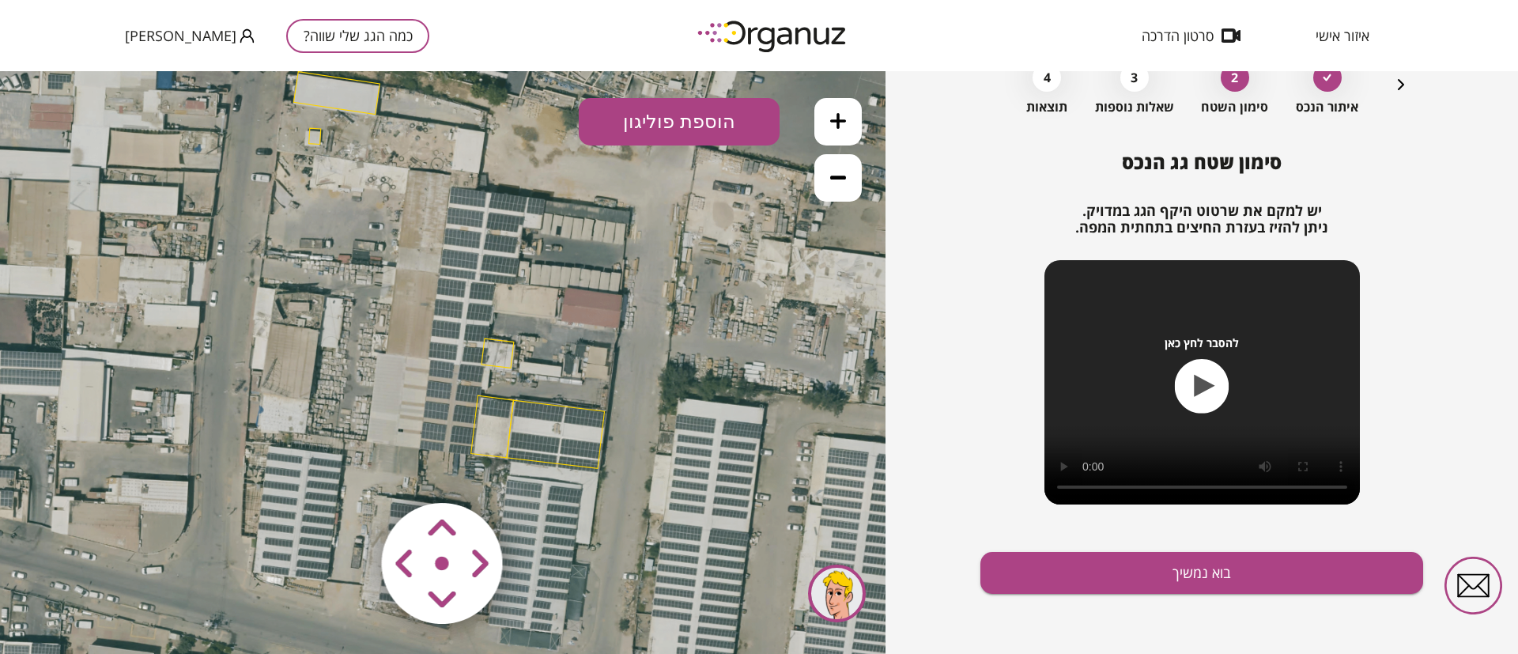
click at [547, 425] on polygon at bounding box center [556, 434] width 98 height 68
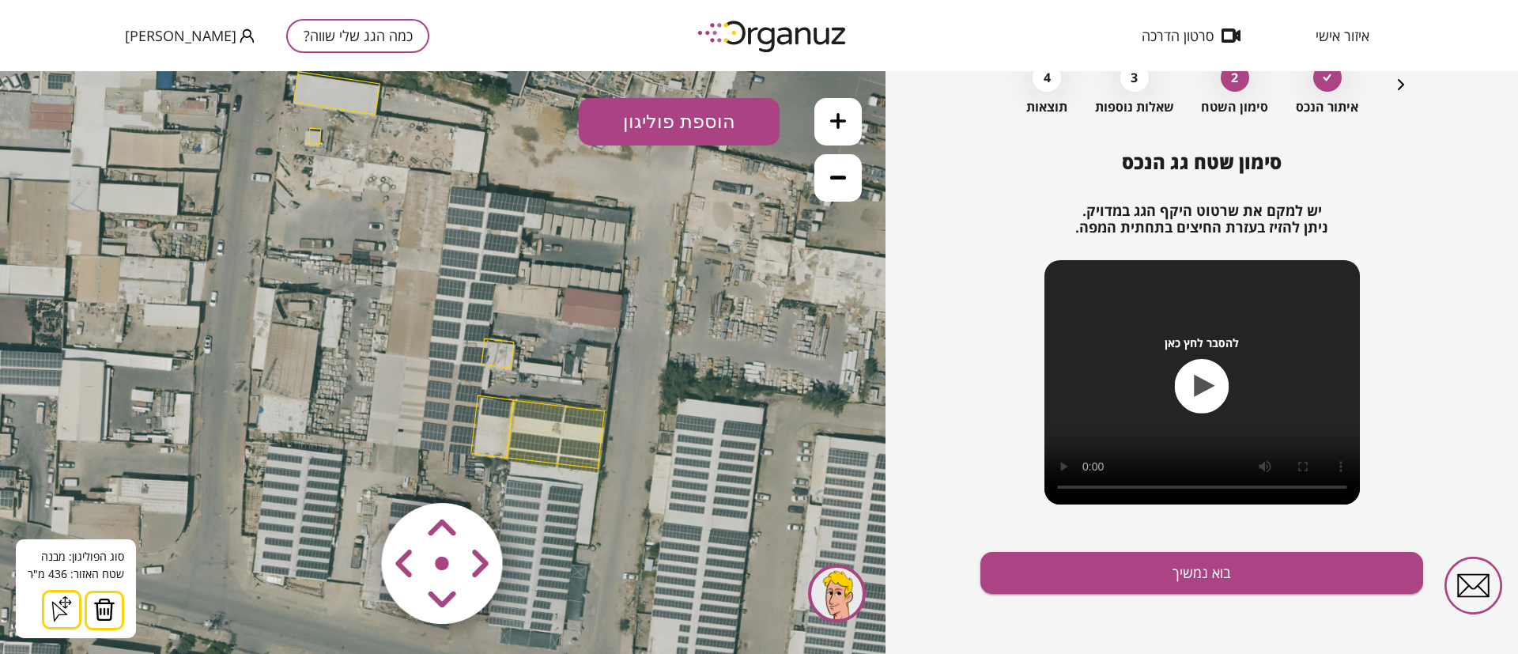
click at [100, 611] on img at bounding box center [104, 610] width 22 height 24
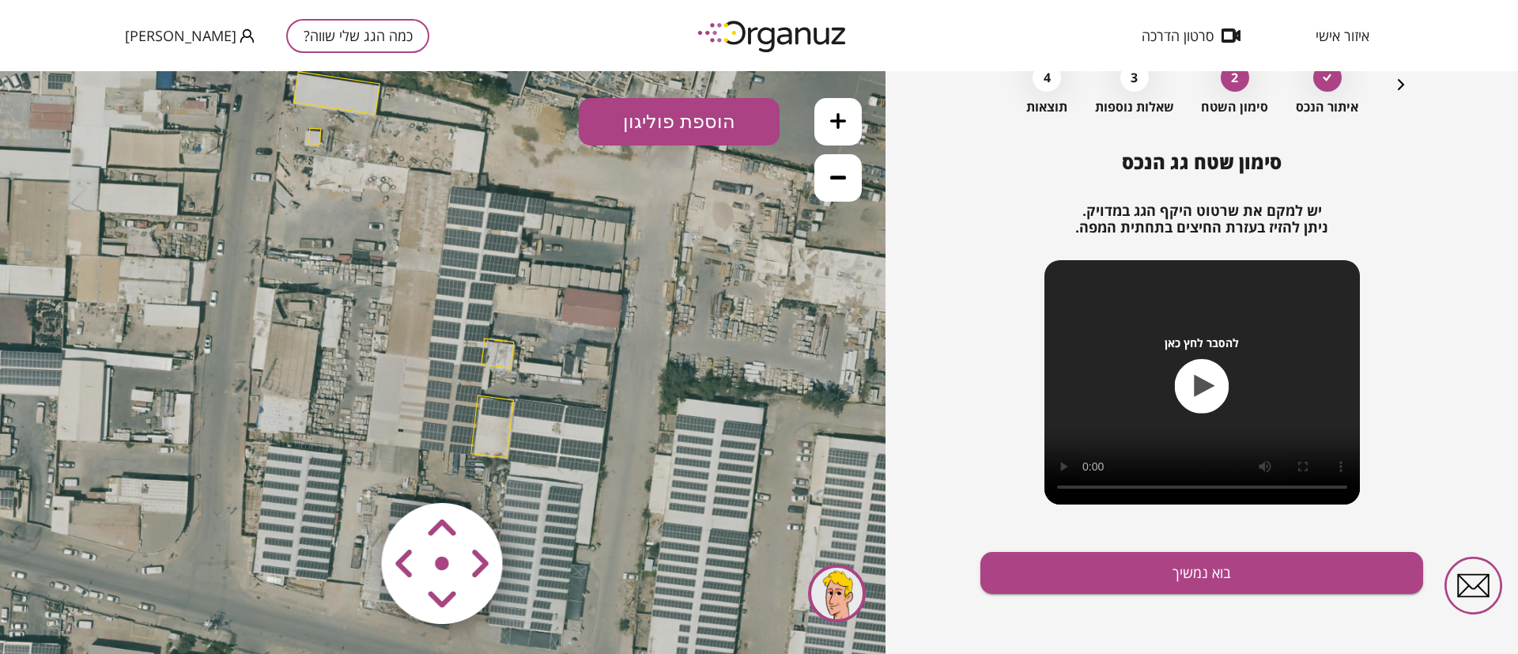
drag, startPoint x: 493, startPoint y: 419, endPoint x: 483, endPoint y: 433, distance: 17.6
click at [493, 418] on polygon at bounding box center [492, 426] width 43 height 62
click at [495, 417] on polygon at bounding box center [492, 425] width 43 height 62
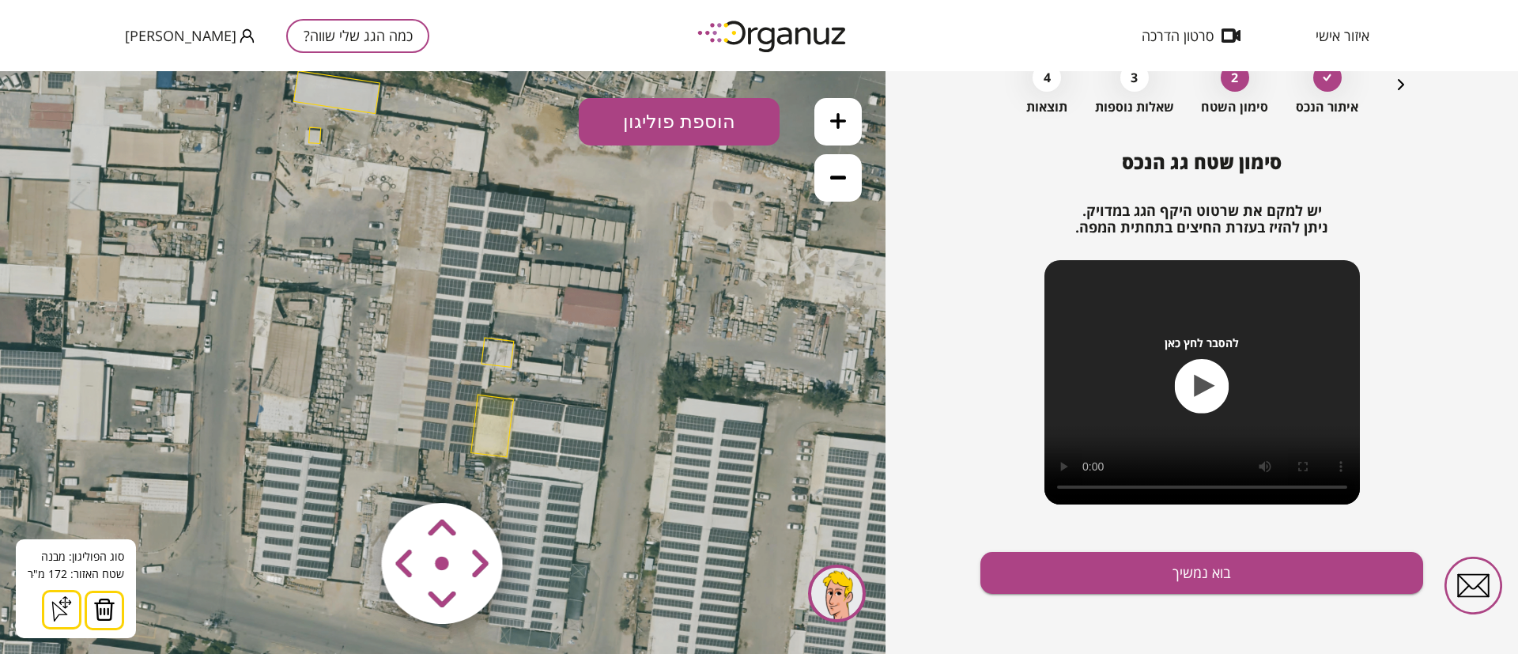
click at [104, 602] on img at bounding box center [104, 610] width 22 height 24
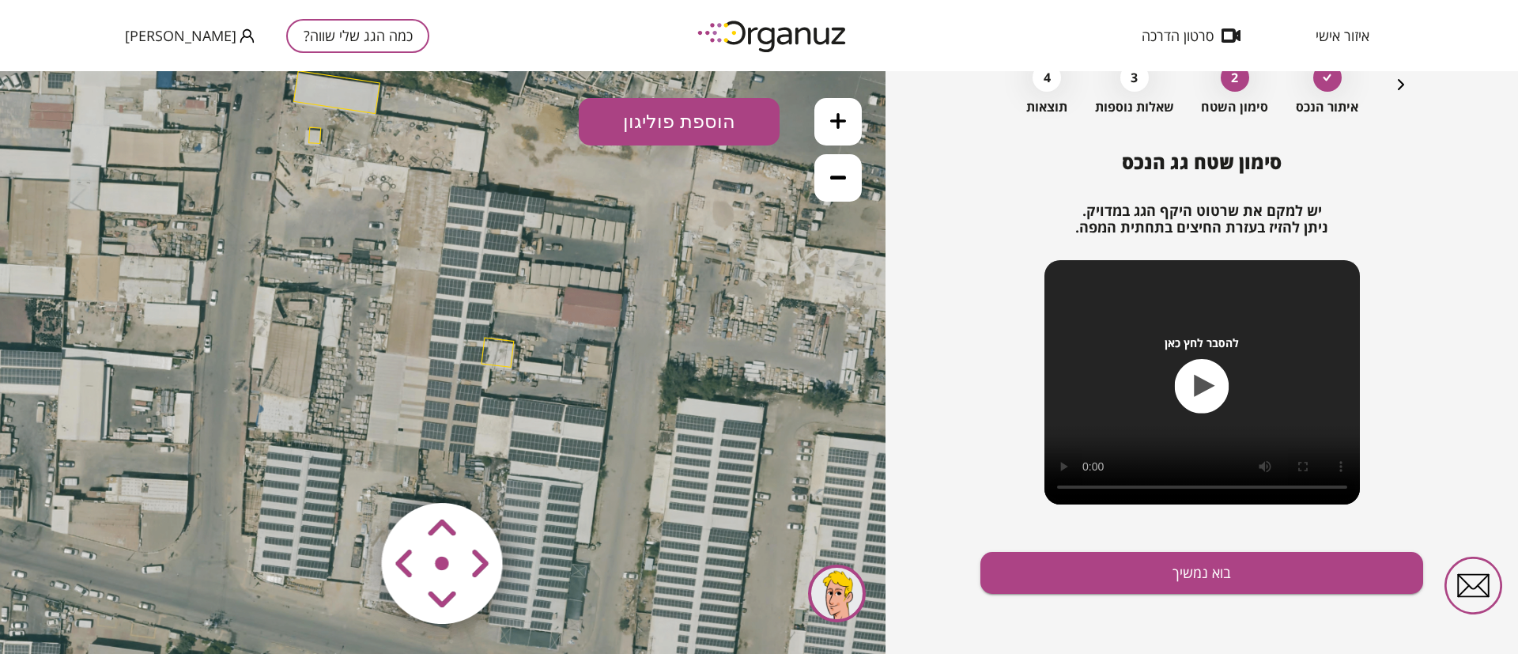
click at [493, 353] on polygon at bounding box center [497, 352] width 32 height 29
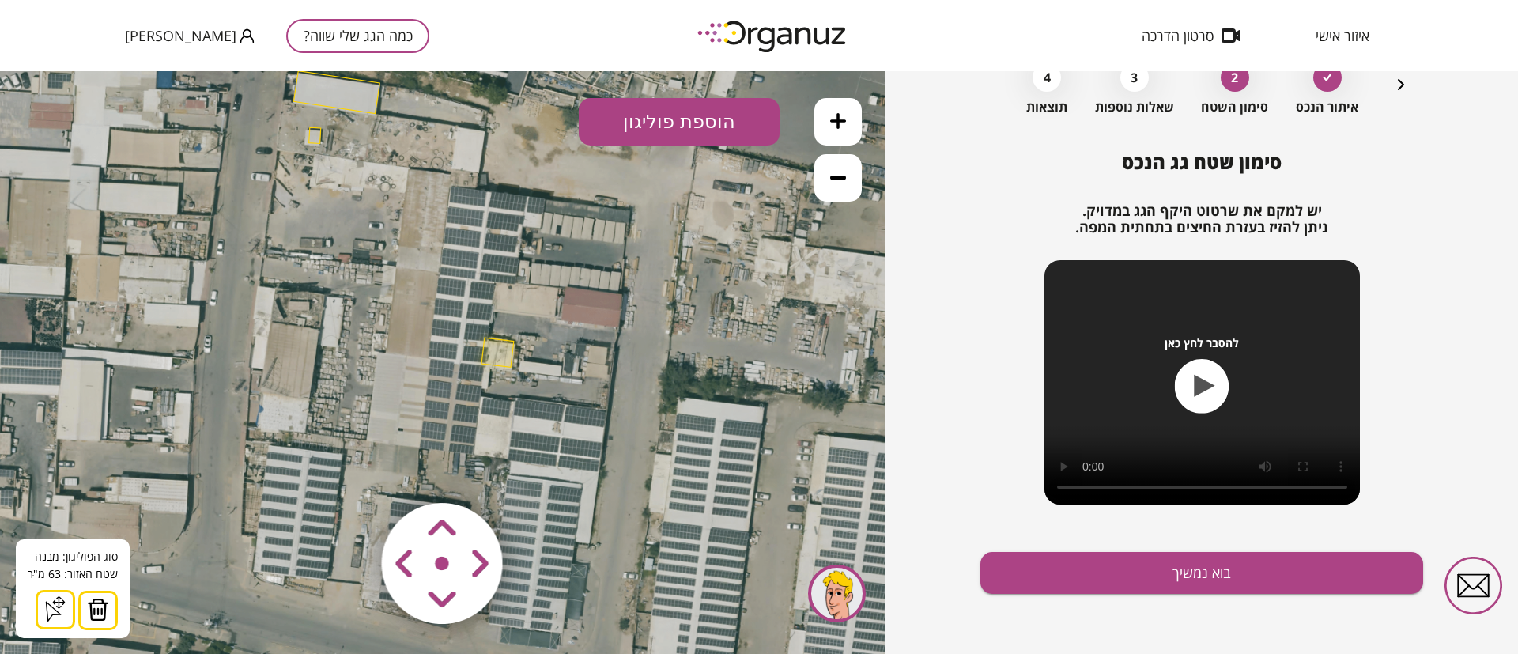
click at [94, 611] on img at bounding box center [98, 610] width 22 height 24
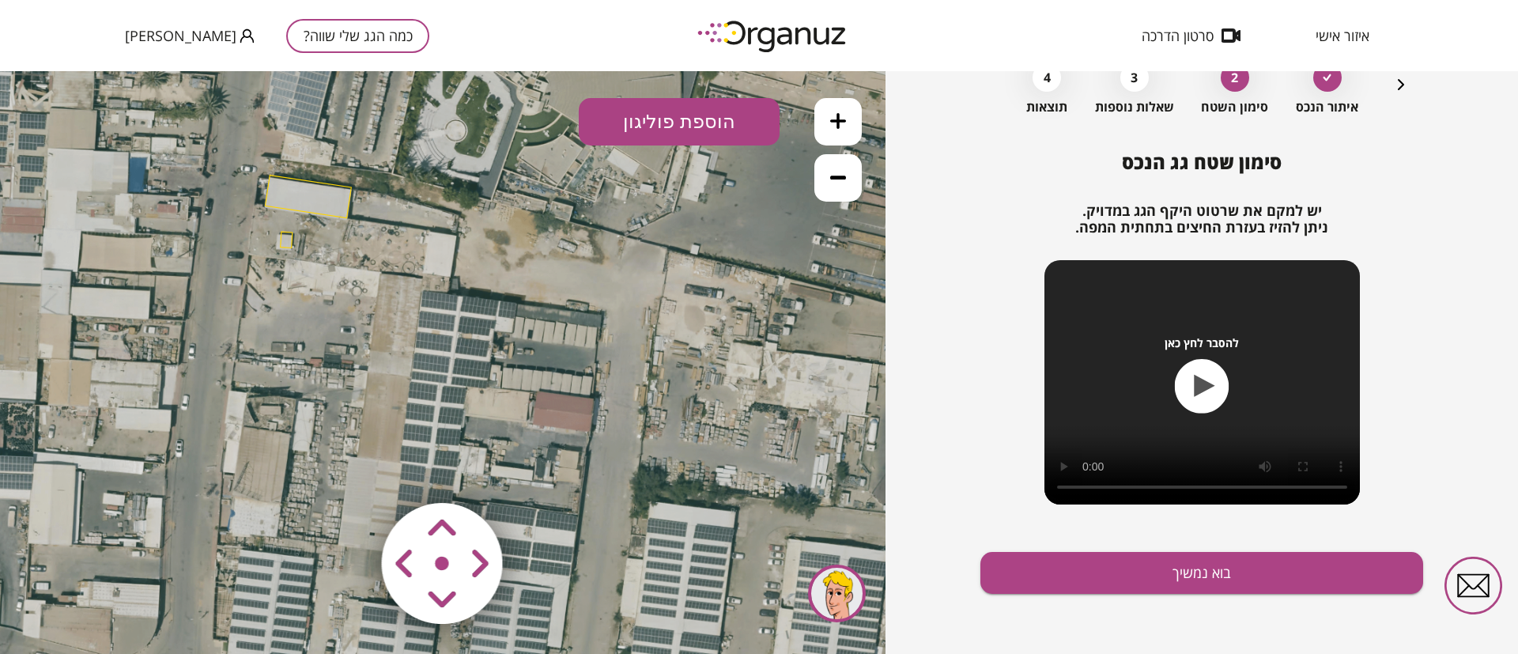
drag, startPoint x: 312, startPoint y: 329, endPoint x: 284, endPoint y: 433, distance: 108.2
click at [284, 433] on icon at bounding box center [421, 372] width 1200 height 1200
click at [836, 122] on icon at bounding box center [838, 121] width 16 height 16
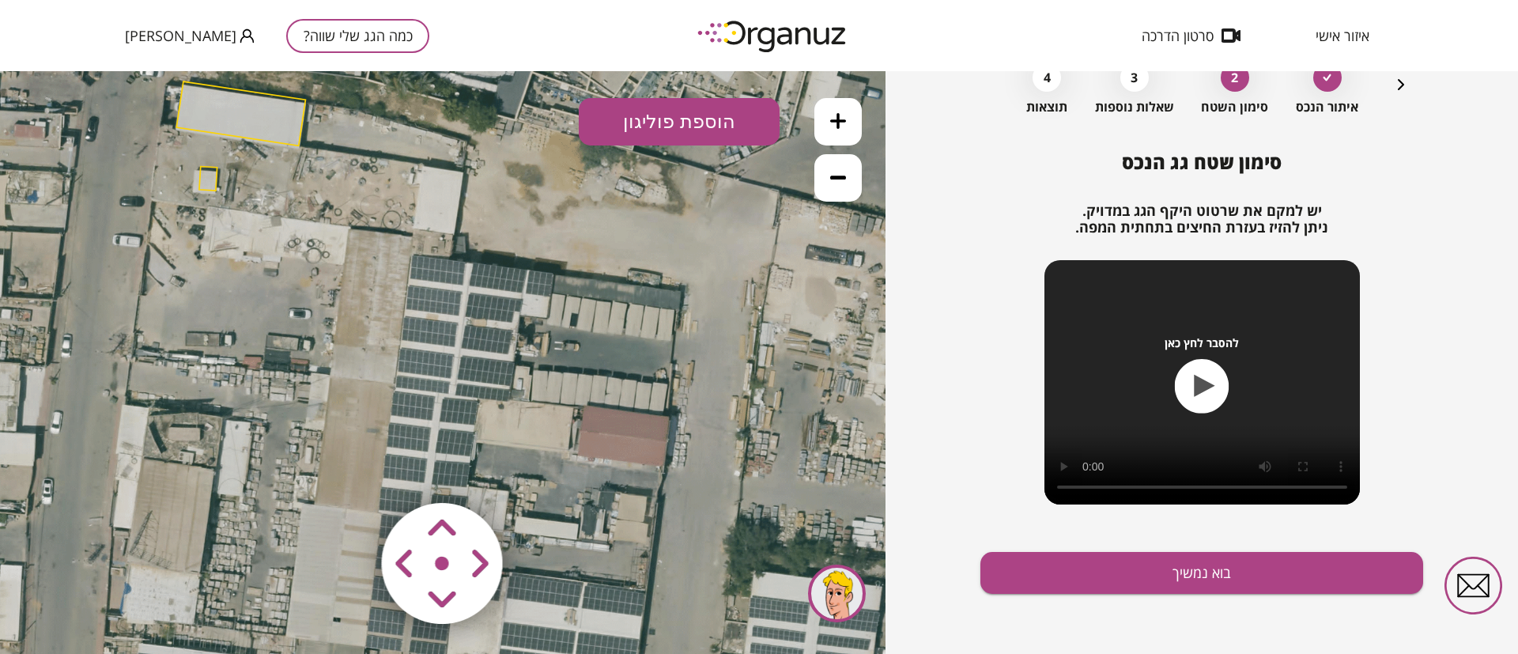
click at [847, 125] on button at bounding box center [837, 121] width 47 height 47
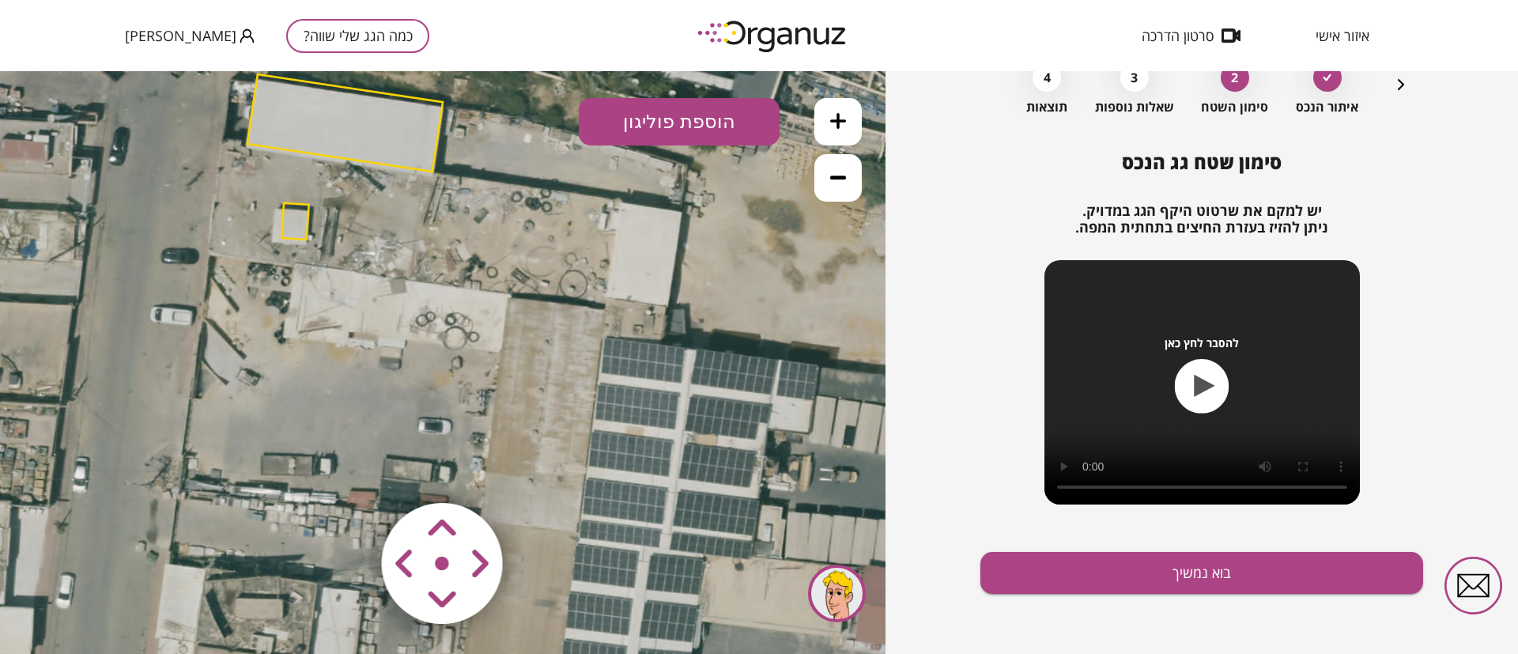
drag, startPoint x: 461, startPoint y: 308, endPoint x: 669, endPoint y: 445, distance: 249.3
click at [669, 445] on icon at bounding box center [600, 522] width 2727 height 2727
click at [298, 218] on polygon at bounding box center [294, 221] width 27 height 36
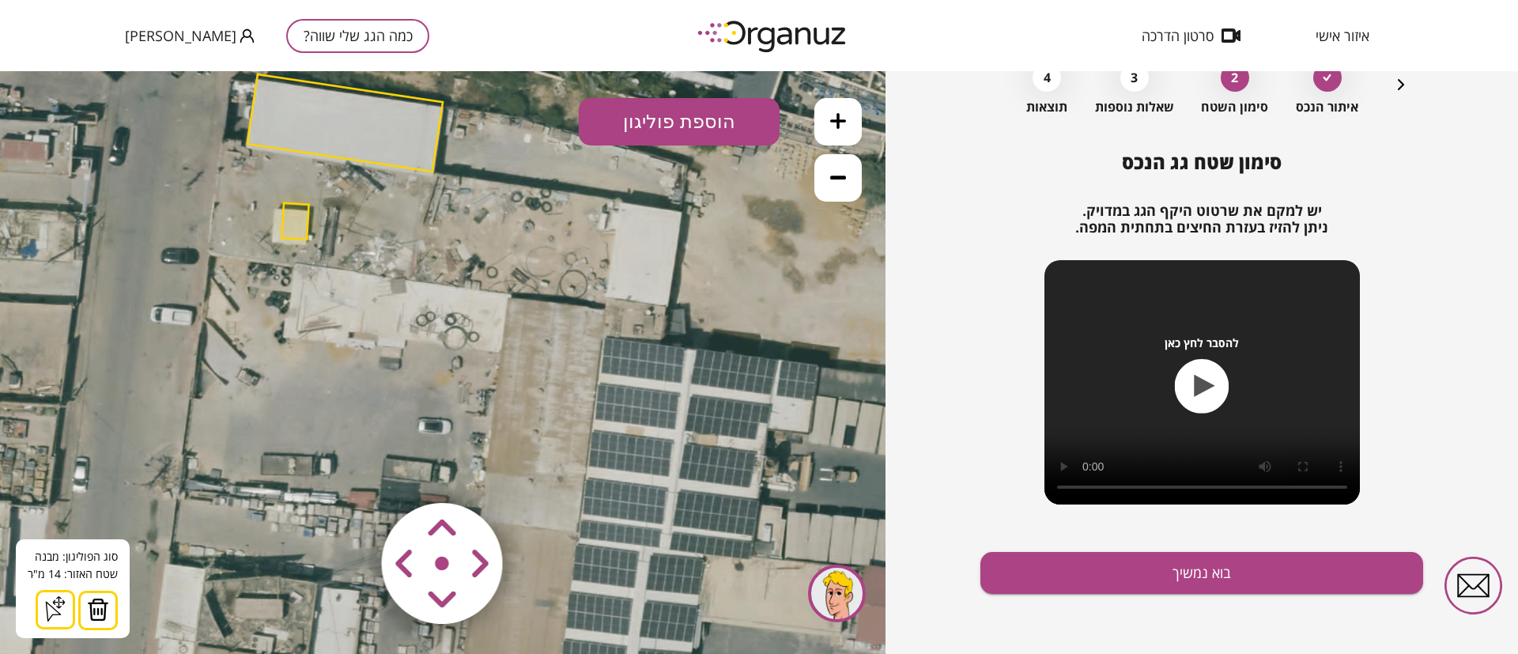
click at [97, 611] on img at bounding box center [98, 610] width 22 height 24
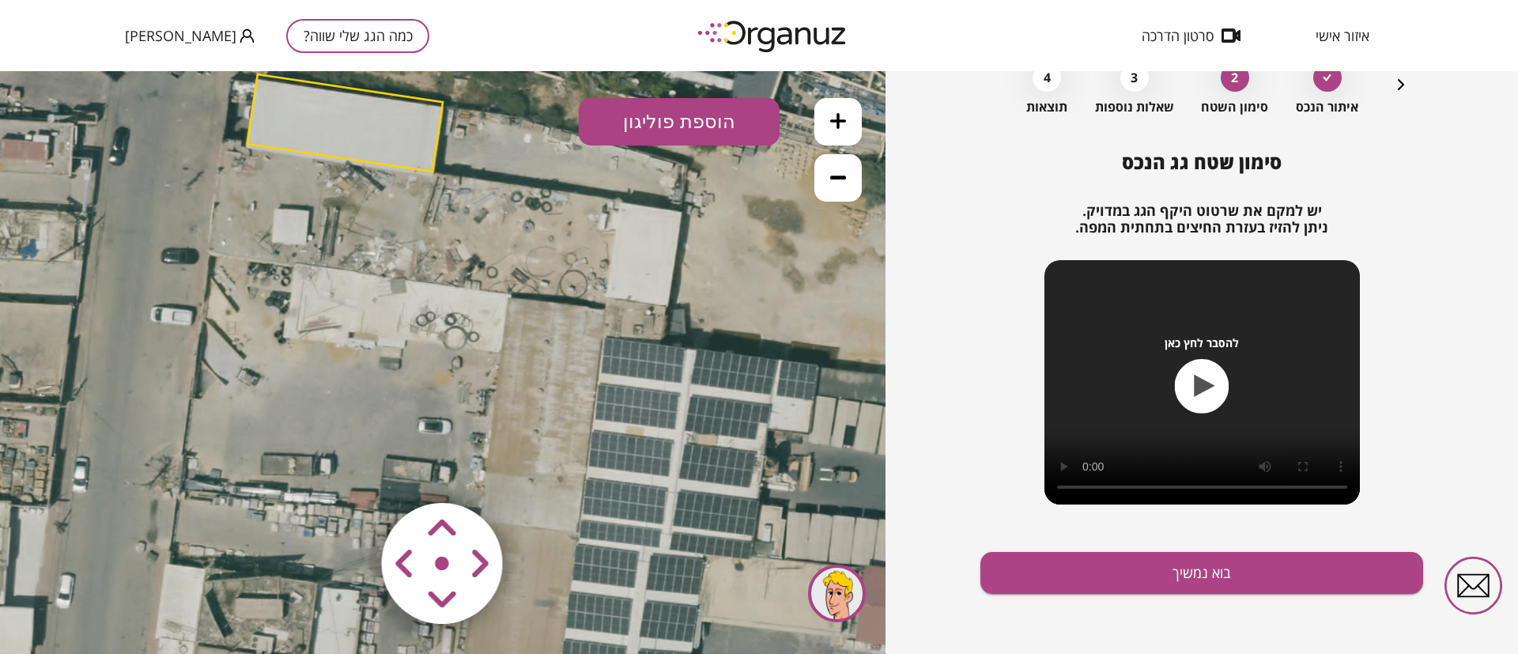
click at [372, 137] on polygon at bounding box center [344, 122] width 195 height 97
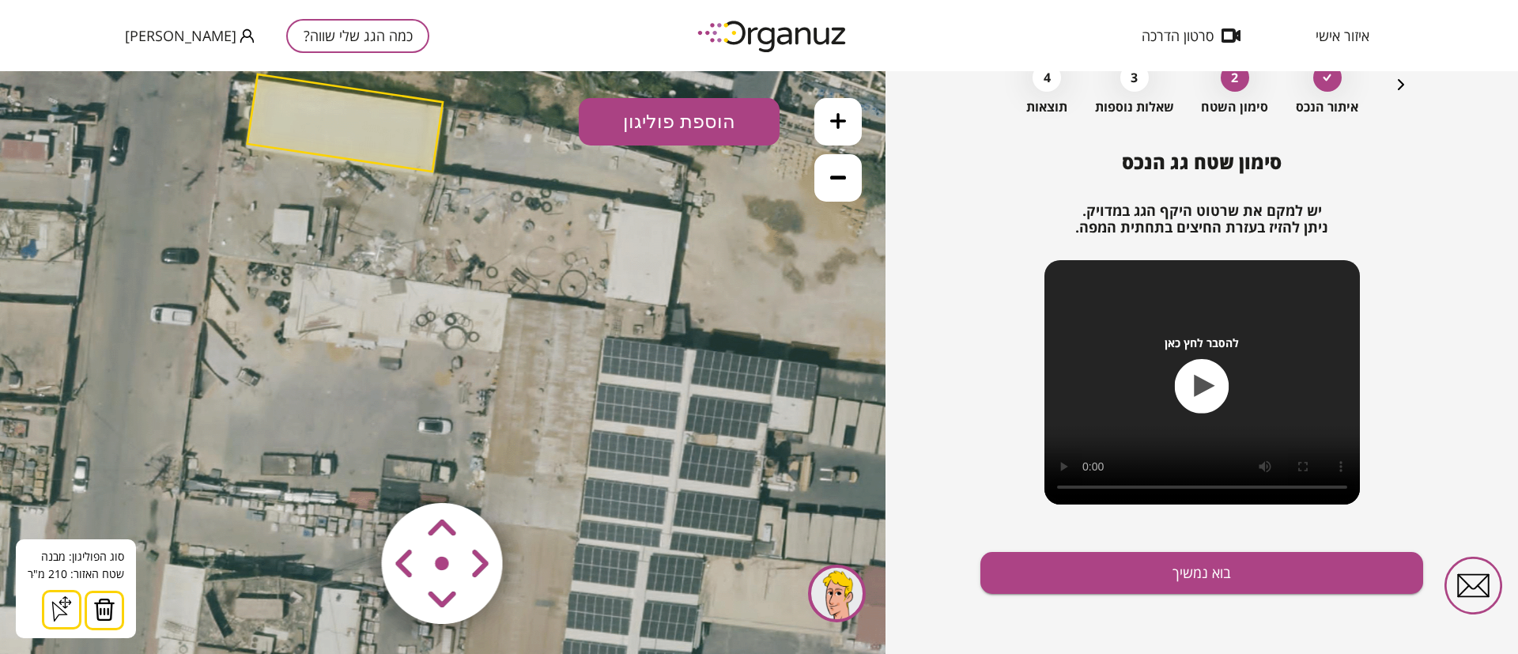
click at [103, 607] on img at bounding box center [104, 610] width 22 height 24
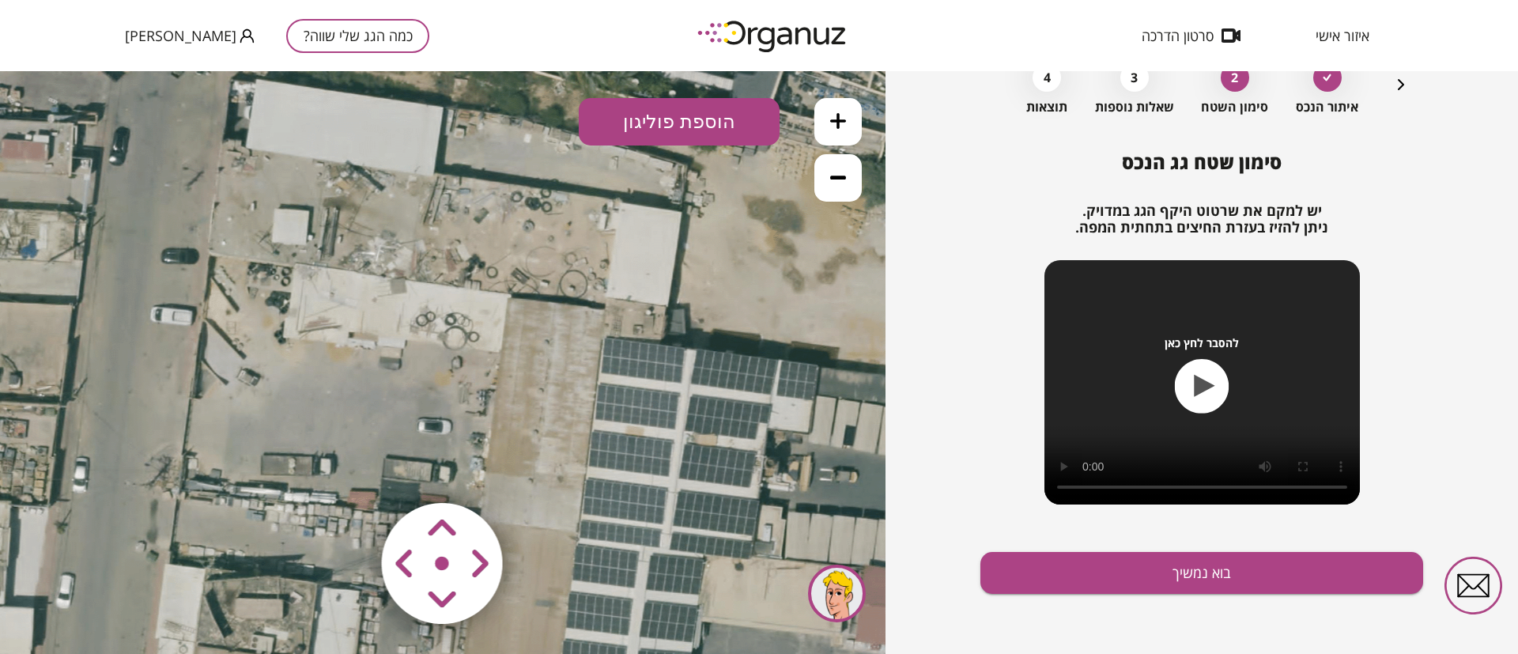
click at [642, 257] on icon at bounding box center [600, 522] width 2727 height 2727
click at [645, 251] on icon at bounding box center [600, 522] width 2727 height 2727
click at [623, 272] on icon at bounding box center [600, 522] width 2727 height 2727
click at [640, 270] on icon at bounding box center [600, 522] width 2727 height 2727
click at [680, 117] on button "הוספת פוליגון" at bounding box center [679, 121] width 201 height 47
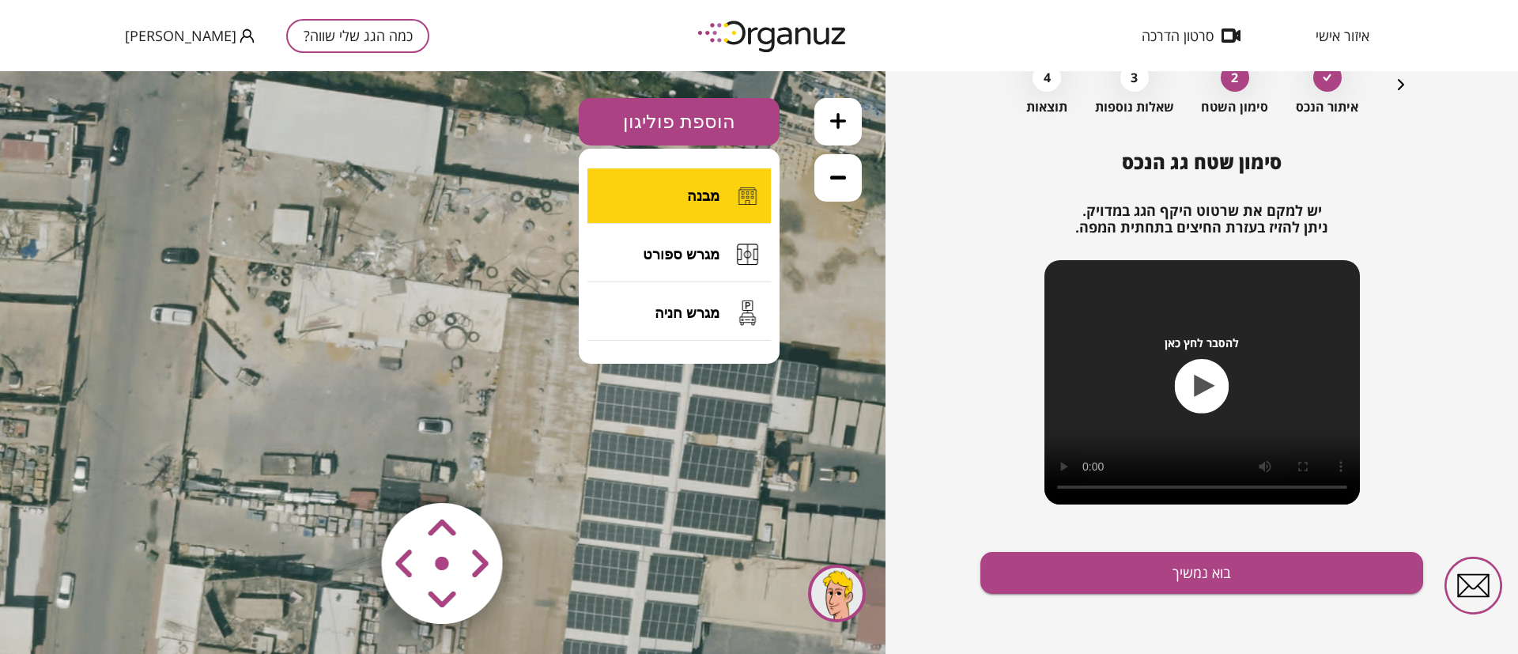
click at [689, 198] on span "מבנה" at bounding box center [703, 195] width 32 height 17
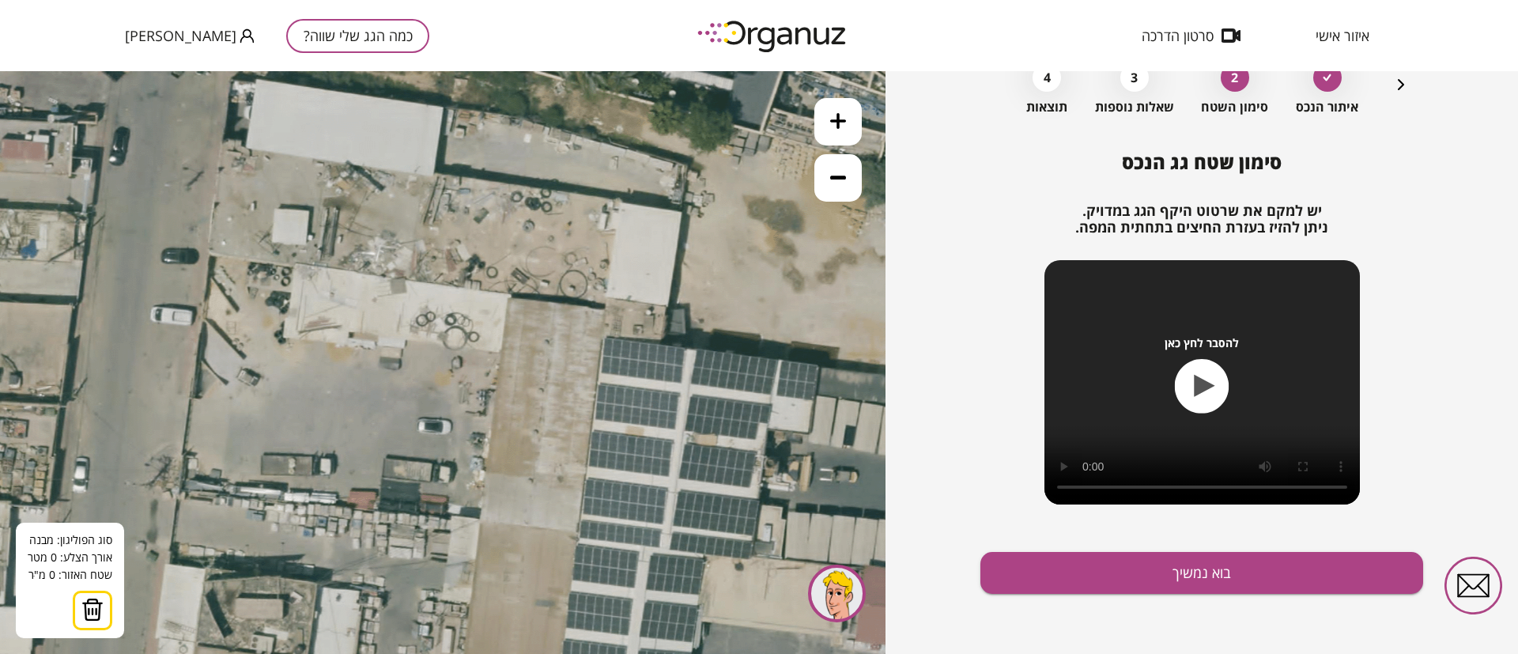
click at [435, 175] on icon at bounding box center [600, 522] width 2727 height 2727
click at [443, 106] on icon at bounding box center [600, 522] width 2727 height 2727
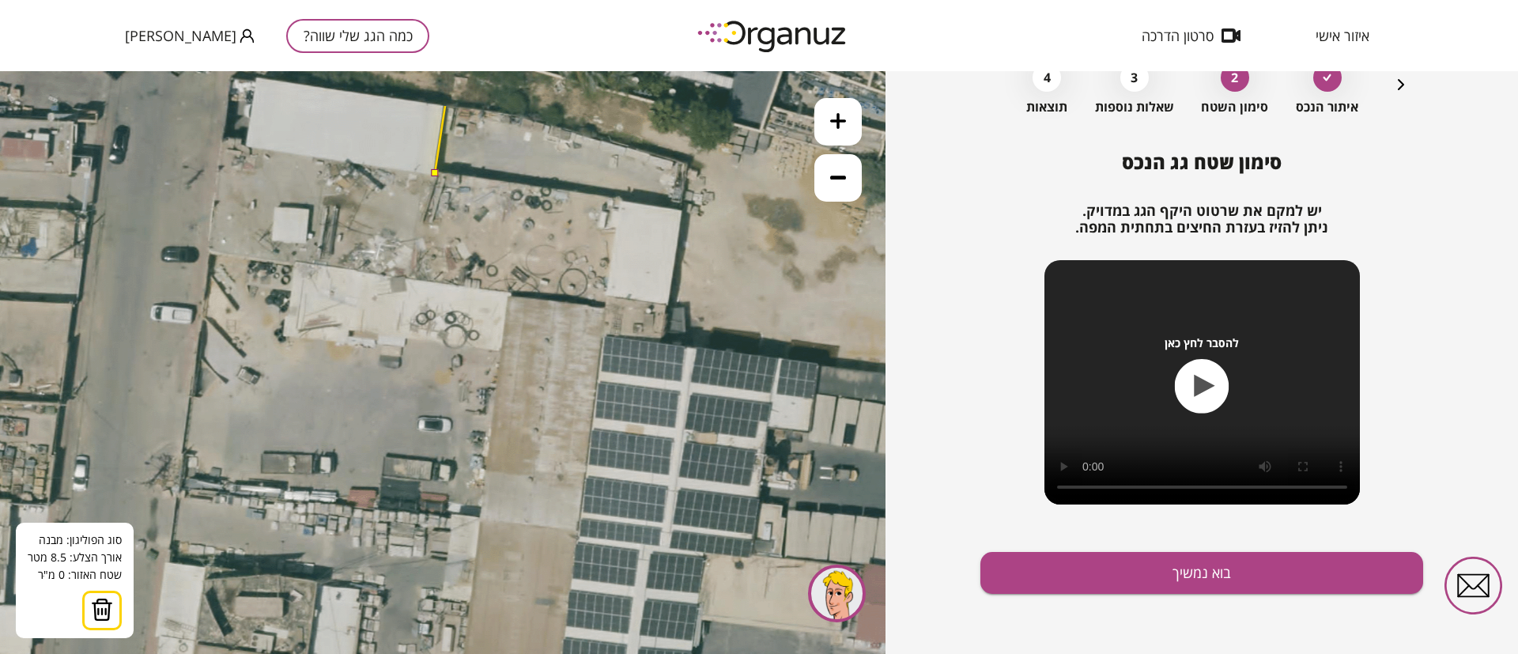
click at [444, 106] on polygon at bounding box center [440, 139] width 10 height 67
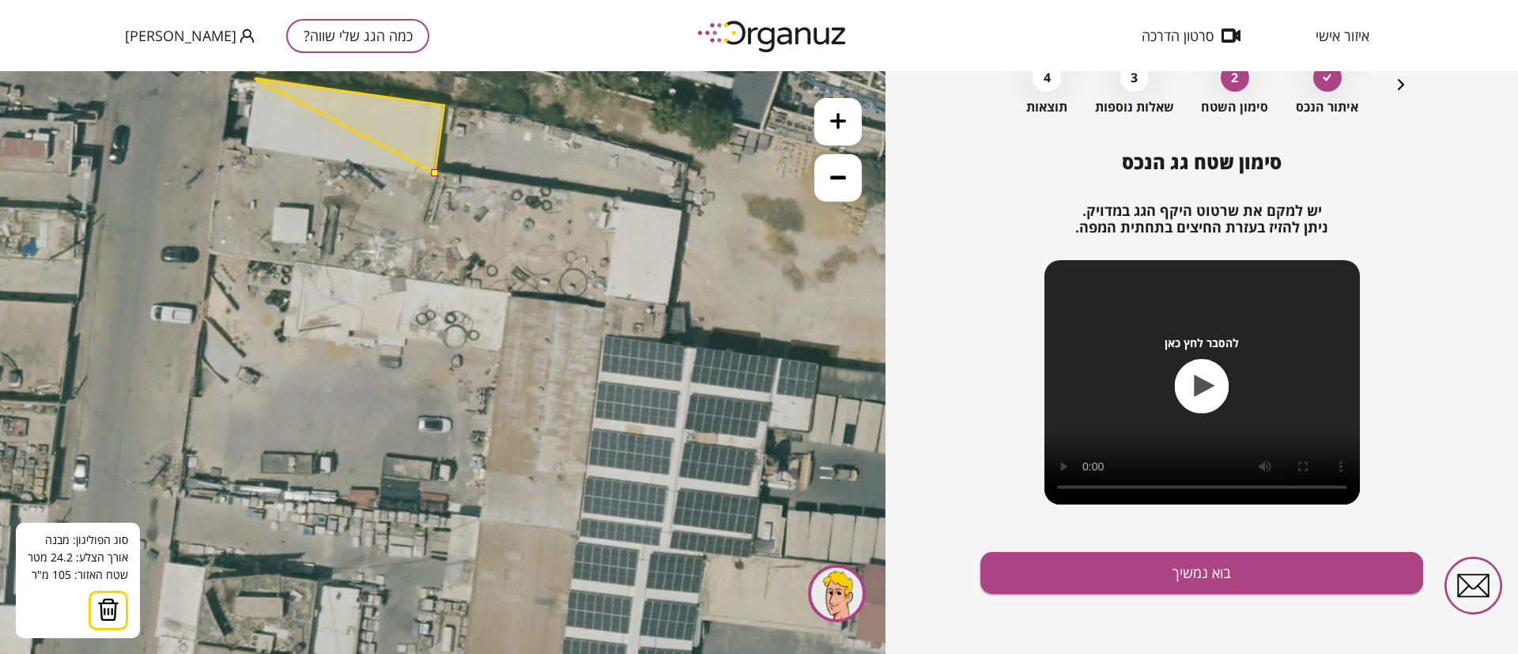
click at [255, 78] on polygon at bounding box center [350, 125] width 190 height 95
click at [247, 149] on polygon at bounding box center [345, 125] width 197 height 95
click at [220, 149] on polygon at bounding box center [332, 125] width 225 height 95
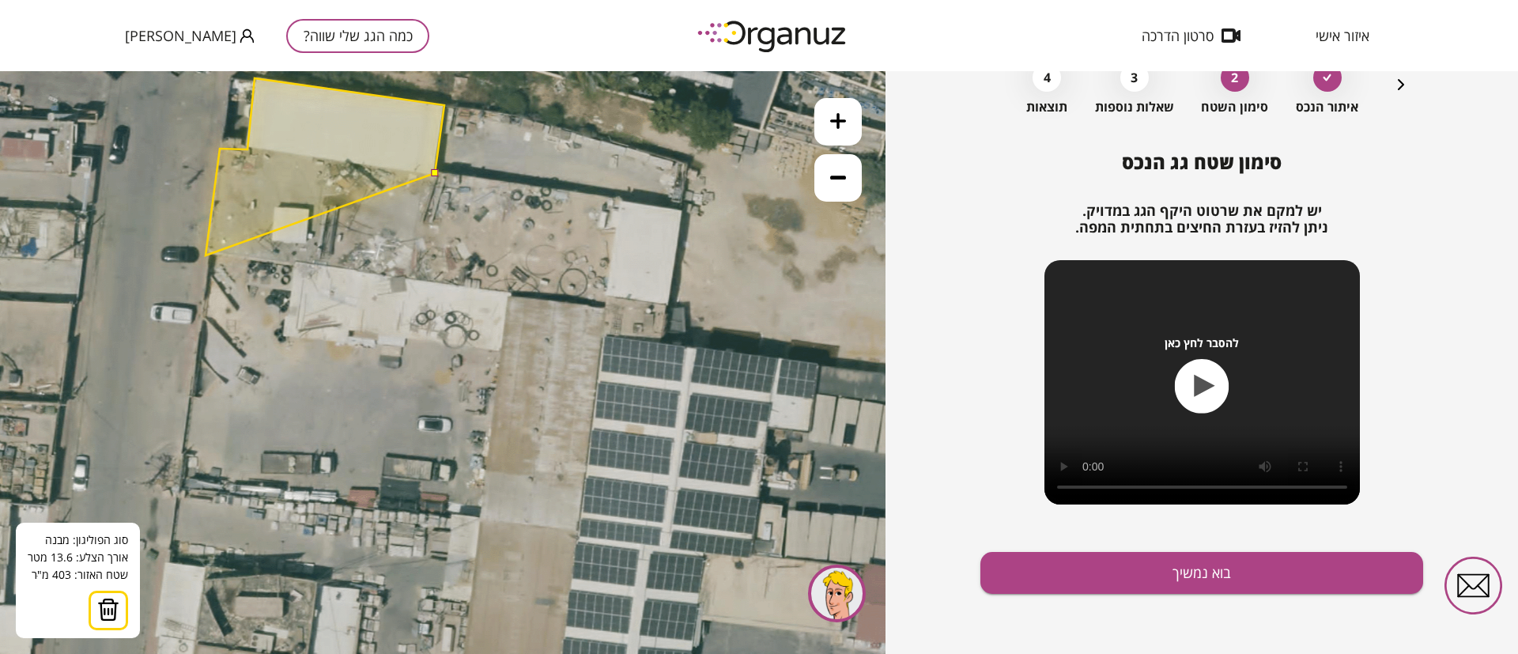
click at [206, 255] on polygon at bounding box center [325, 166] width 239 height 177
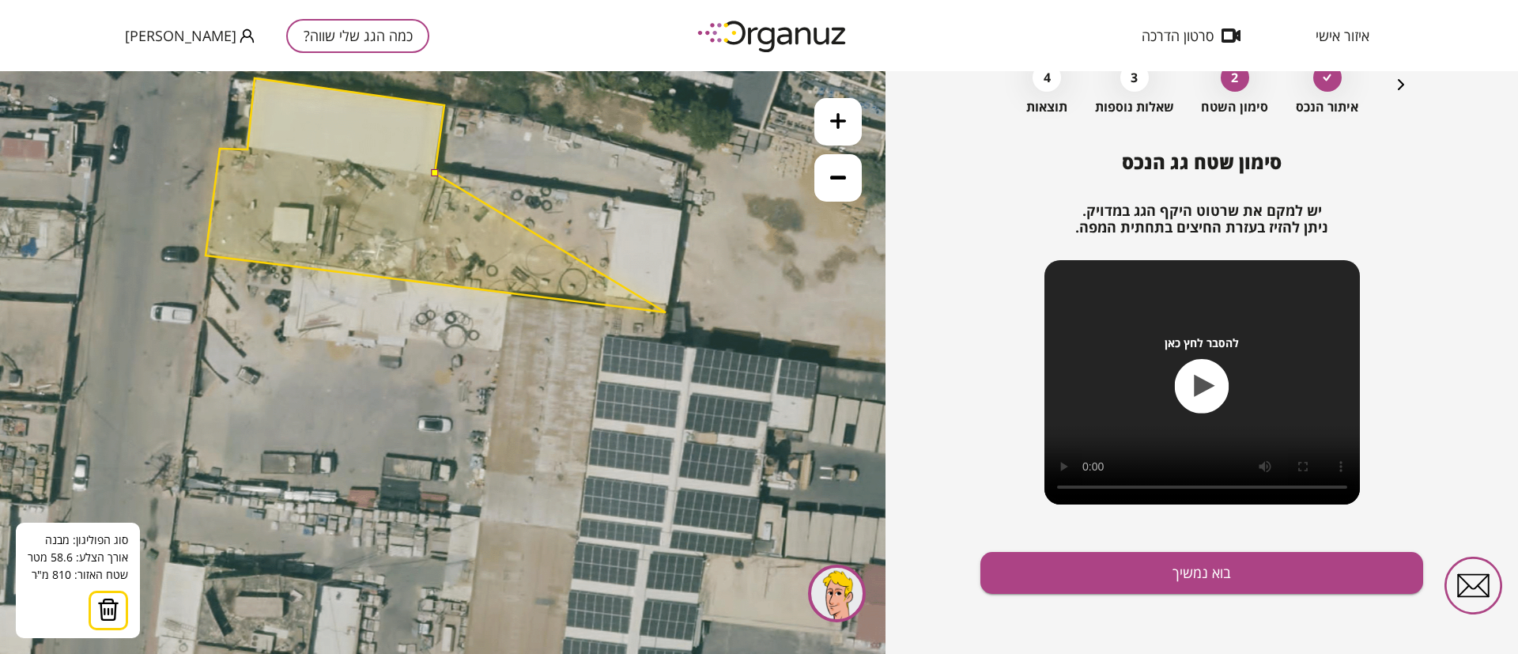
click at [666, 311] on polygon at bounding box center [436, 195] width 460 height 234
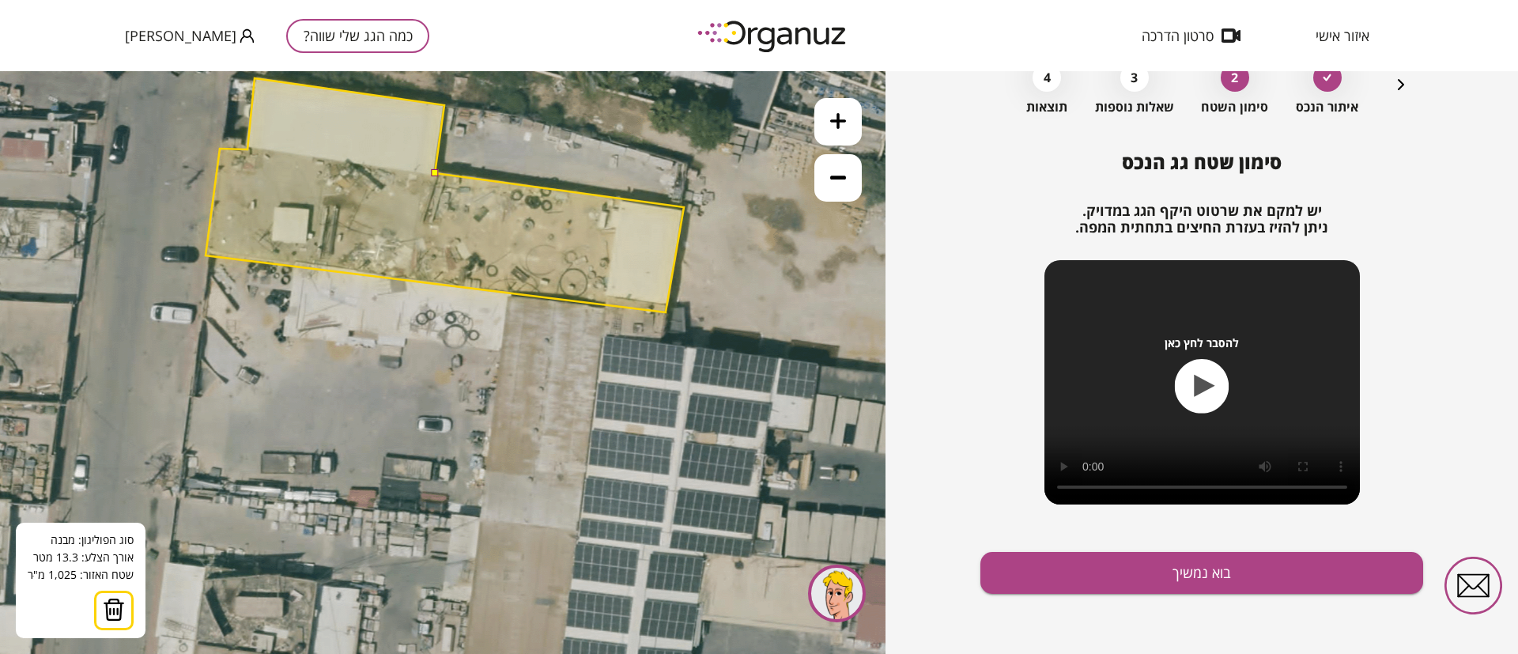
click at [684, 207] on polygon at bounding box center [445, 195] width 478 height 234
click at [431, 175] on button at bounding box center [434, 172] width 7 height 7
